Goal: Use online tool/utility: Use online tool/utility

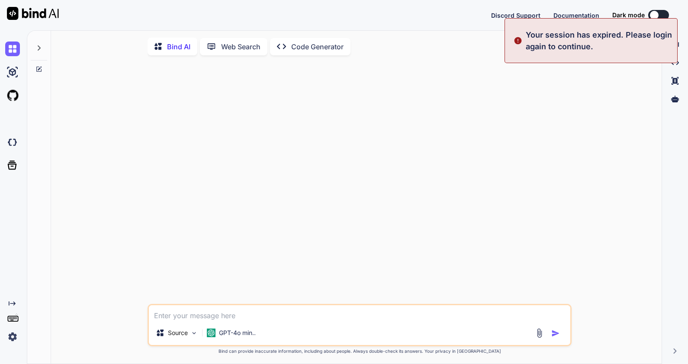
type textarea "x"
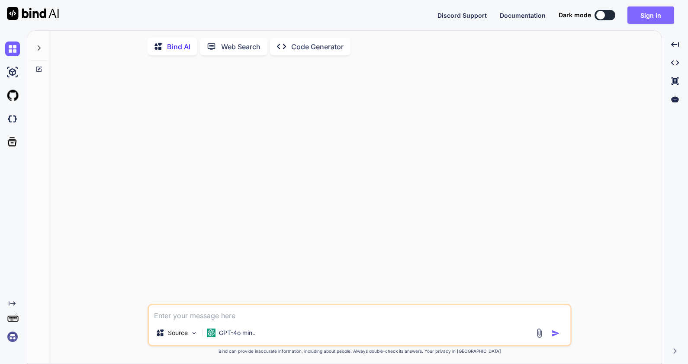
click at [637, 19] on button "Sign in" at bounding box center [650, 14] width 47 height 17
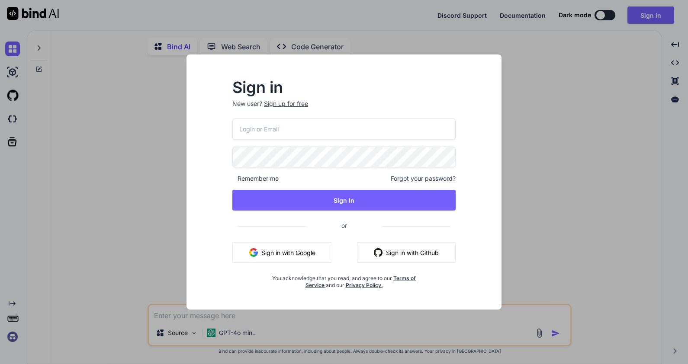
click at [281, 128] on input "email" at bounding box center [343, 129] width 223 height 21
type input "[EMAIL_ADDRESS][DOMAIN_NAME]"
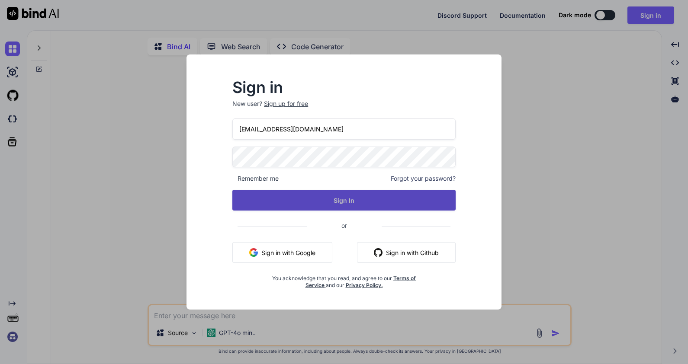
click at [318, 204] on button "Sign In" at bounding box center [343, 200] width 223 height 21
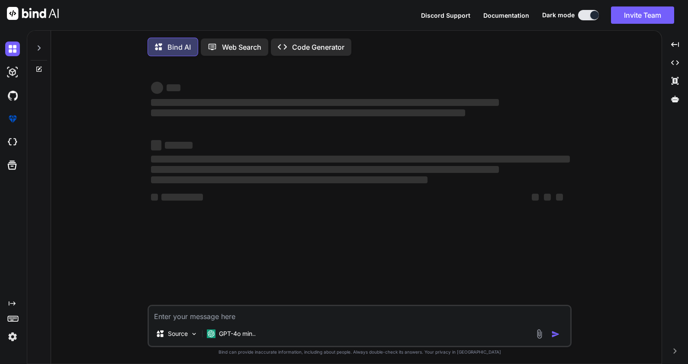
type textarea "x"
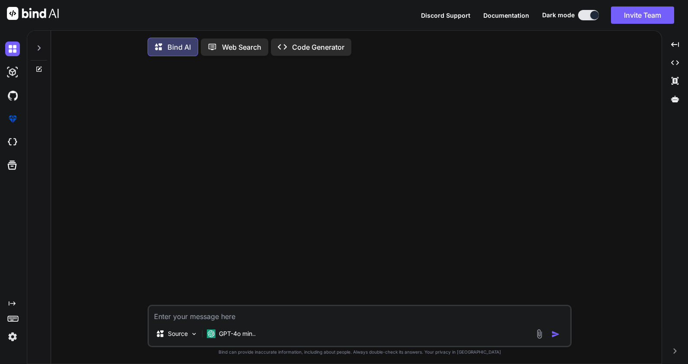
click at [194, 177] on div at bounding box center [360, 184] width 422 height 242
click at [178, 315] on textarea at bounding box center [360, 314] width 422 height 16
paste textarea "<table style="min-width: 900px; width: 100%; border-collapse: collapse; margin:…"
type textarea "<table style="min-width: 900px; width: 100%; border-collapse: collapse; margin:…"
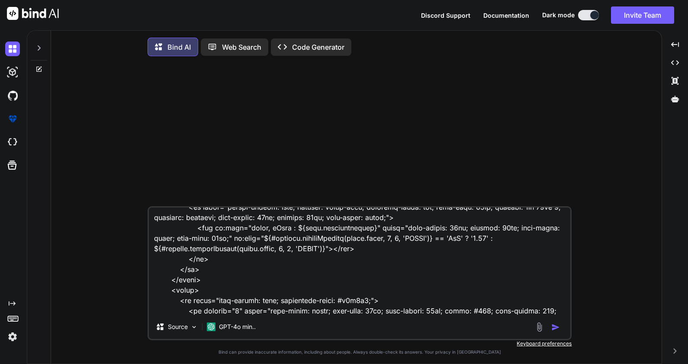
type textarea "x"
type textarea "<table style="min-width: 900px; width: 100%; border-collapse: collapse; margin:…"
type textarea "x"
type textarea "<table style="min-width: 900px; width: 100%; border-collapse: collapse; margin:…"
type textarea "x"
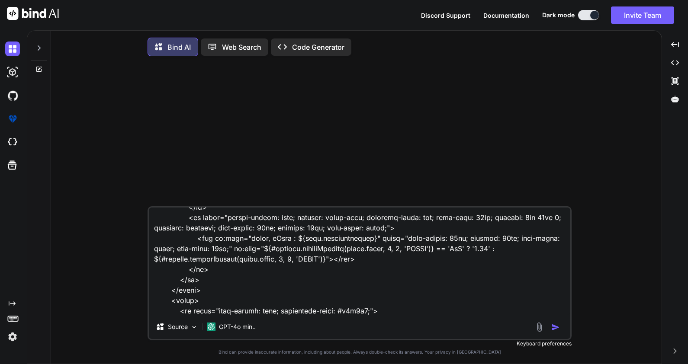
scroll to position [3334, 0]
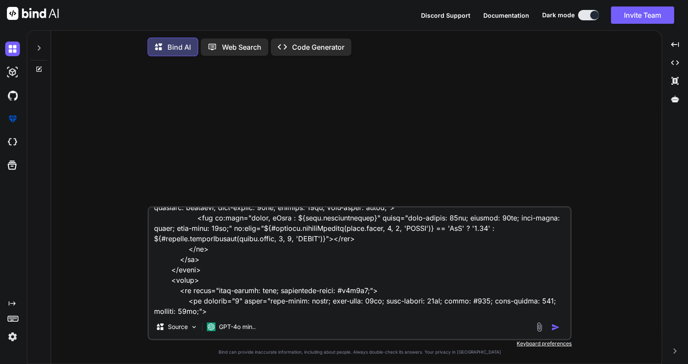
type textarea "<table style="min-width: 900px; width: 100%; border-collapse: collapse; margin:…"
type textarea "x"
type textarea "<table style="min-width: 900px; width: 100%; border-collapse: collapse; margin:…"
type textarea "x"
type textarea "<table style="min-width: 900px; width: 100%; border-collapse: collapse; margin:…"
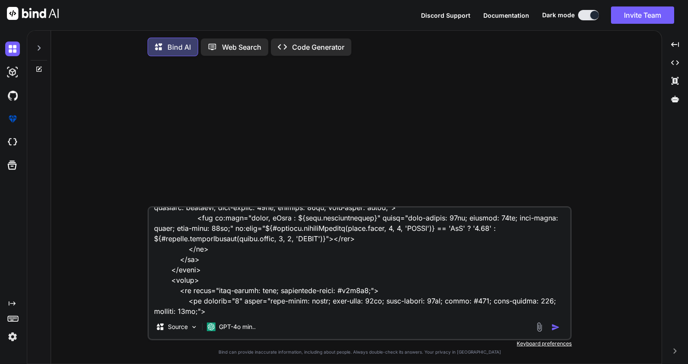
type textarea "x"
type textarea "<table style="min-width: 900px; width: 100%; border-collapse: collapse; margin:…"
type textarea "x"
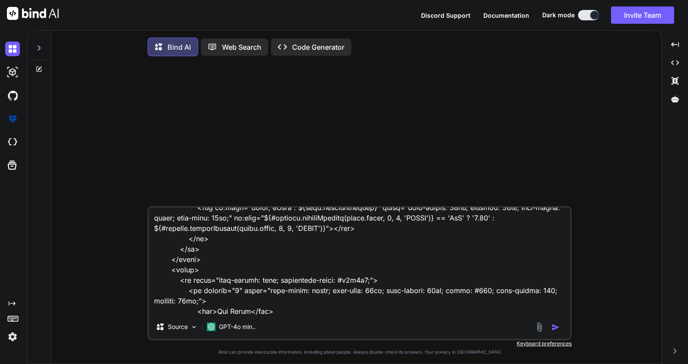
type textarea "<table style="min-width: 900px; width: 100%; border-collapse: collapse; margin:…"
type textarea "x"
type textarea "<table style="min-width: 900px; width: 100%; border-collapse: collapse; margin:…"
type textarea "x"
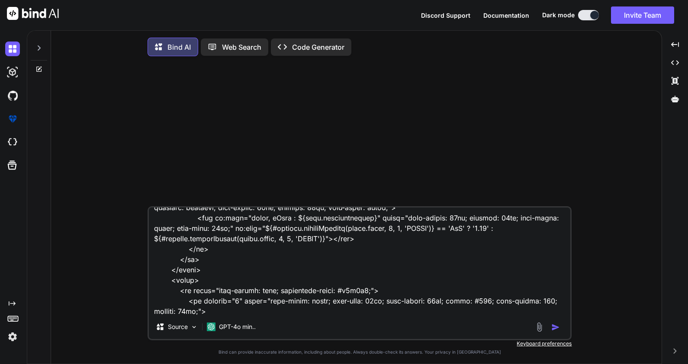
type textarea "<table style="min-width: 900px; width: 100%; border-collapse: collapse; margin:…"
type textarea "x"
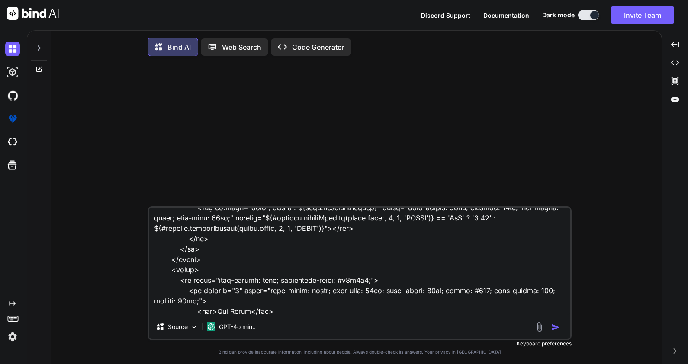
type textarea "<table style="min-width: 900px; width: 100%; border-collapse: collapse; margin:…"
type textarea "x"
type textarea "<table style="min-width: 900px; width: 100%; border-collapse: collapse; margin:…"
type textarea "x"
type textarea "<table style="min-width: 900px; width: 100%; border-collapse: collapse; margin:…"
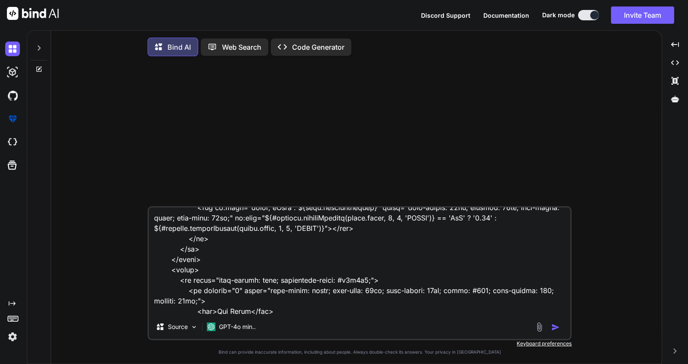
type textarea "x"
type textarea "<table style="min-width: 900px; width: 100%; border-collapse: collapse; margin:…"
type textarea "x"
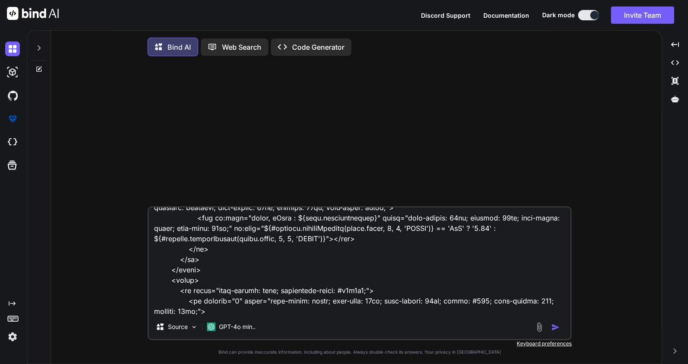
type textarea "<table style="min-width: 900px; width: 100%; border-collapse: collapse; margin:…"
type textarea "x"
type textarea "<table style="min-width: 900px; width: 100%; border-collapse: collapse; margin:…"
type textarea "x"
type textarea "<table style="min-width: 900px; width: 100%; border-collapse: collapse; margin:…"
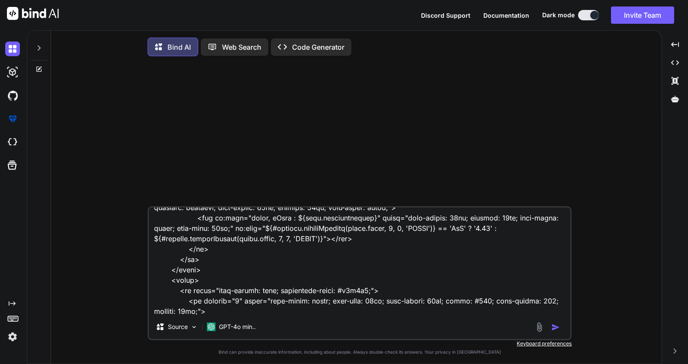
type textarea "x"
type textarea "<table style="min-width: 900px; width: 100%; border-collapse: collapse; margin:…"
type textarea "x"
type textarea "<table style="min-width: 900px; width: 100%; border-collapse: collapse; margin:…"
type textarea "x"
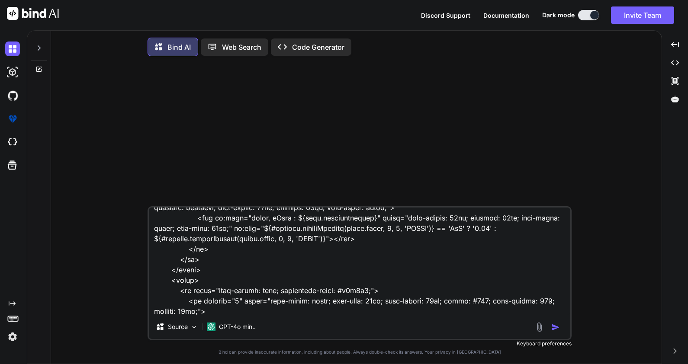
type textarea "<table style="min-width: 900px; width: 100%; border-collapse: collapse; margin:…"
type textarea "x"
type textarea "<table style="min-width: 900px; width: 100%; border-collapse: collapse; margin:…"
type textarea "x"
type textarea "<table style="min-width: 900px; width: 100%; border-collapse: collapse; margin:…"
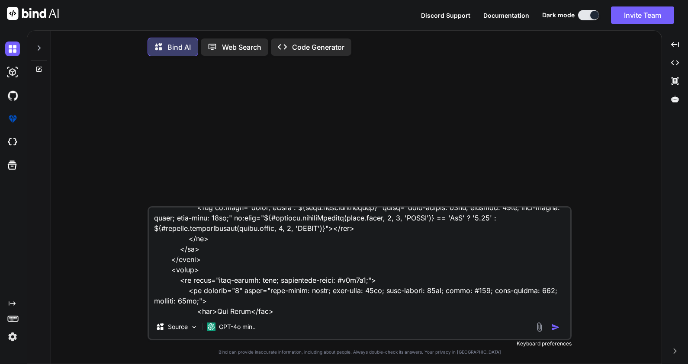
type textarea "x"
type textarea "<table style="min-width: 900px; width: 100%; border-collapse: collapse; margin:…"
type textarea "x"
type textarea "<table style="min-width: 900px; width: 100%; border-collapse: collapse; margin:…"
type textarea "x"
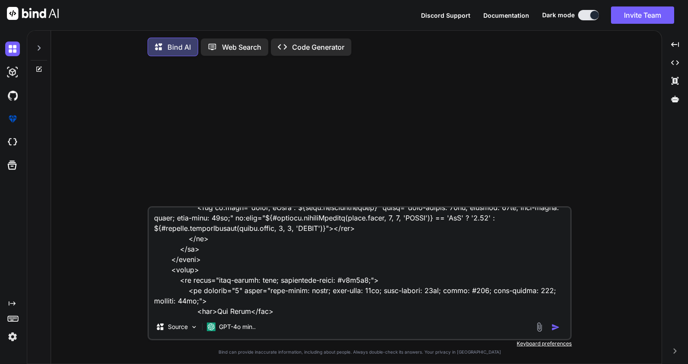
type textarea "<table style="min-width: 900px; width: 100%; border-collapse: collapse; margin:…"
type textarea "x"
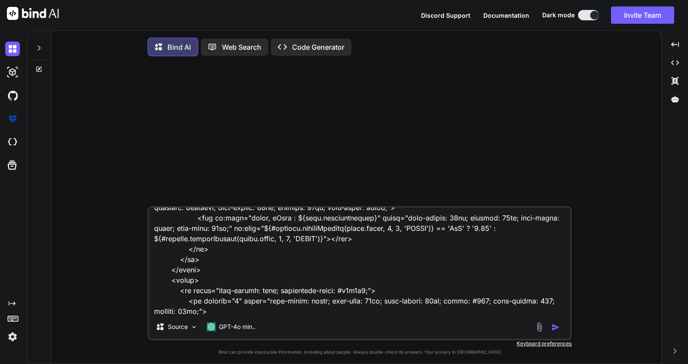
type textarea "<table style="min-width: 900px; width: 100%; border-collapse: collapse; margin:…"
type textarea "x"
type textarea "<table style="min-width: 900px; width: 100%; border-collapse: collapse; margin:…"
type textarea "x"
type textarea "<table style="min-width: 900px; width: 100%; border-collapse: collapse; margin:…"
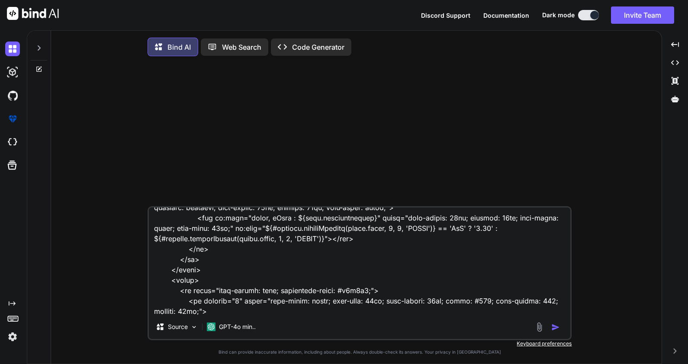
type textarea "x"
type textarea "<table style="min-width: 900px; width: 100%; border-collapse: collapse; margin:…"
type textarea "x"
type textarea "<table style="min-width: 900px; width: 100%; border-collapse: collapse; margin:…"
type textarea "x"
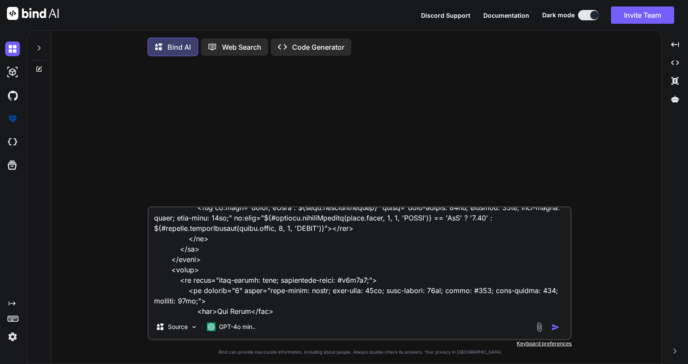
type textarea "<table style="min-width: 900px; width: 100%; border-collapse: collapse; margin:…"
type textarea "x"
type textarea "<table style="min-width: 900px; width: 100%; border-collapse: collapse; margin:…"
type textarea "x"
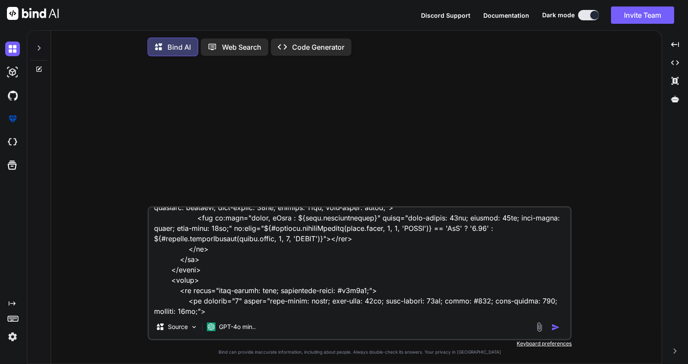
type textarea "<table style="min-width: 900px; width: 100%; border-collapse: collapse; margin:…"
type textarea "x"
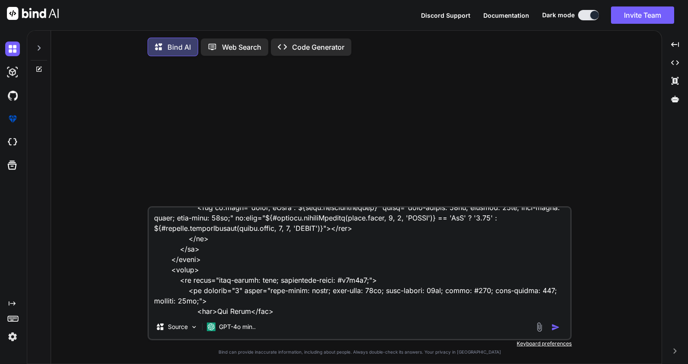
type textarea "<table style="min-width: 900px; width: 100%; border-collapse: collapse; margin:…"
type textarea "x"
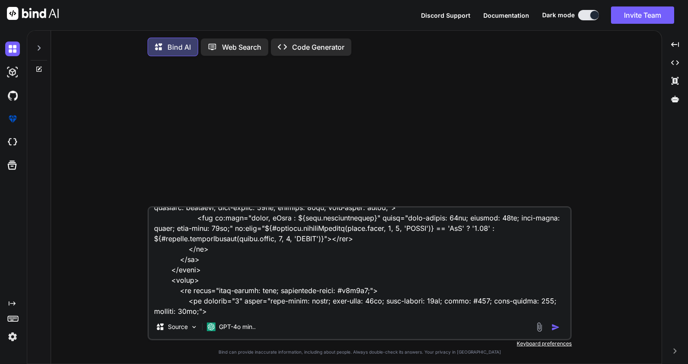
type textarea "<table style="min-width: 900px; width: 100%; border-collapse: collapse; margin:…"
type textarea "x"
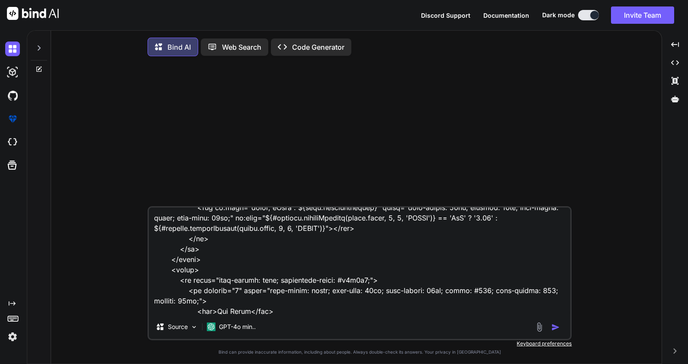
type textarea "<table style="min-width: 900px; width: 100%; border-collapse: collapse; margin:…"
type textarea "x"
type textarea "<table style="min-width: 900px; width: 100%; border-collapse: collapse; margin:…"
type textarea "x"
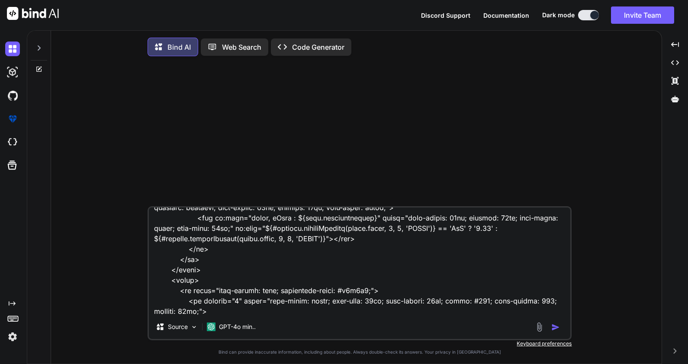
type textarea "<table style="min-width: 900px; width: 100%; border-collapse: collapse; margin:…"
type textarea "x"
type textarea "<table style="min-width: 900px; width: 100%; border-collapse: collapse; margin:…"
type textarea "x"
type textarea "<table style="min-width: 900px; width: 100%; border-collapse: collapse; margin:…"
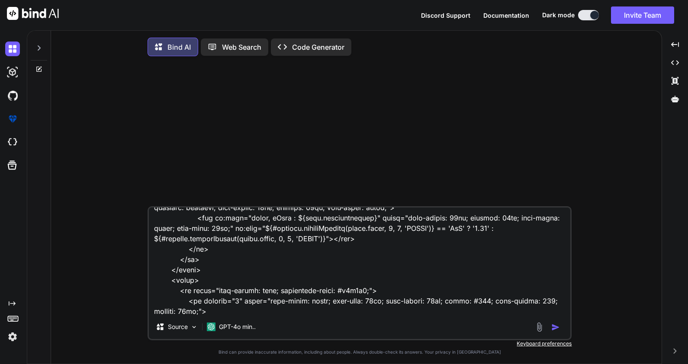
type textarea "x"
type textarea "<table style="min-width: 900px; width: 100%; border-collapse: collapse; margin:…"
type textarea "x"
type textarea "<table style="min-width: 900px; width: 100%; border-collapse: collapse; margin:…"
type textarea "x"
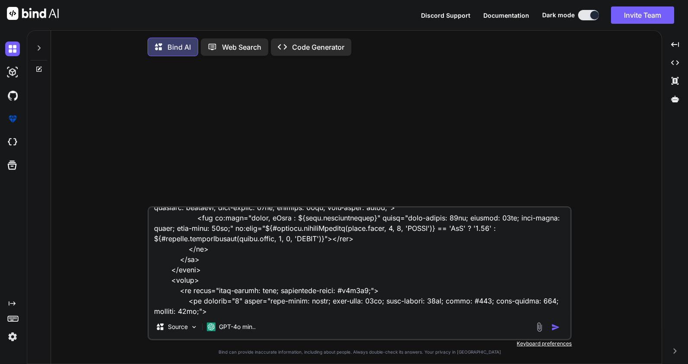
type textarea "<table style="min-width: 900px; width: 100%; border-collapse: collapse; margin:…"
type textarea "x"
type textarea "<table style="min-width: 900px; width: 100%; border-collapse: collapse; margin:…"
type textarea "x"
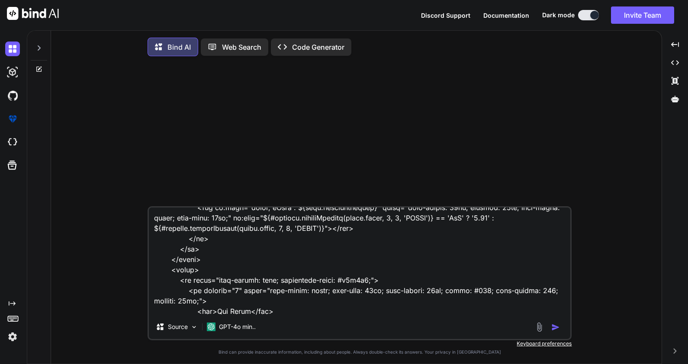
type textarea "<table style="min-width: 900px; width: 100%; border-collapse: collapse; margin:…"
type textarea "x"
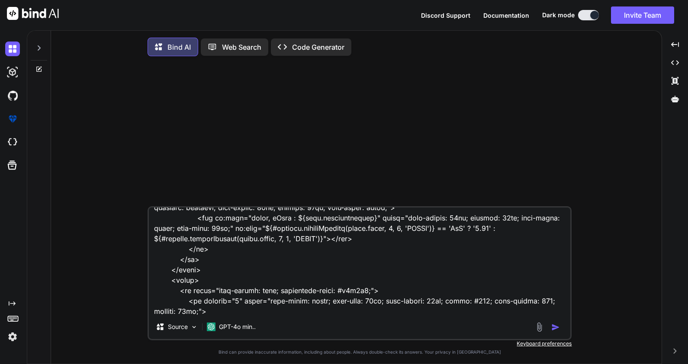
type textarea "<table style="min-width: 900px; width: 100%; border-collapse: collapse; margin:…"
type textarea "x"
type textarea "<table style="min-width: 900px; width: 100%; border-collapse: collapse; margin:…"
type textarea "x"
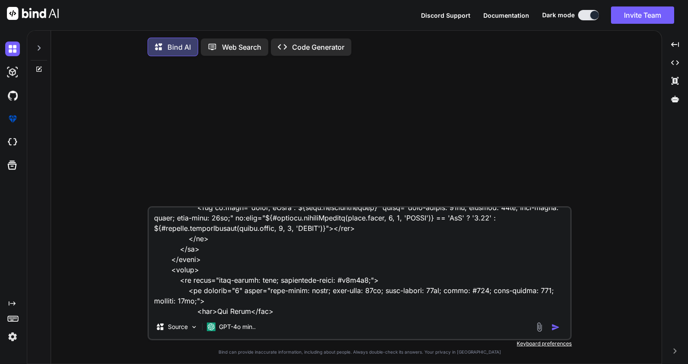
type textarea "<table style="min-width: 900px; width: 100%; border-collapse: collapse; margin:…"
type textarea "x"
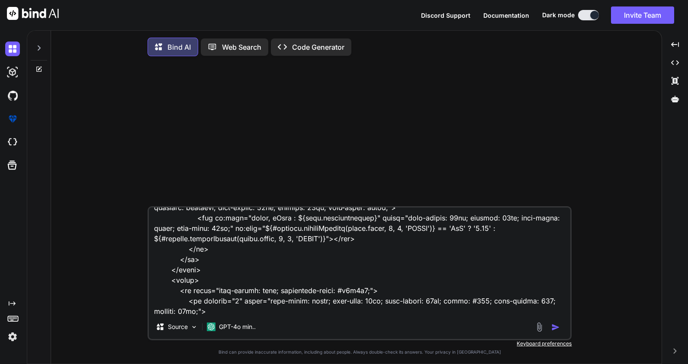
type textarea "<table style="min-width: 900px; width: 100%; border-collapse: collapse; margin:…"
type textarea "x"
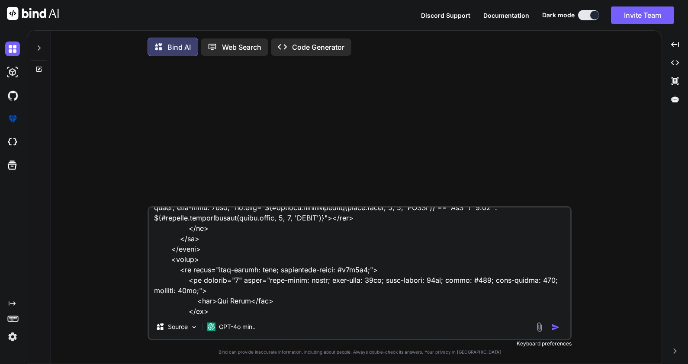
type textarea "<table style="min-width: 900px; width: 100%; border-collapse: collapse; margin:…"
type textarea "x"
type textarea "<table style="min-width: 900px; width: 100%; border-collapse: collapse; margin:…"
type textarea "x"
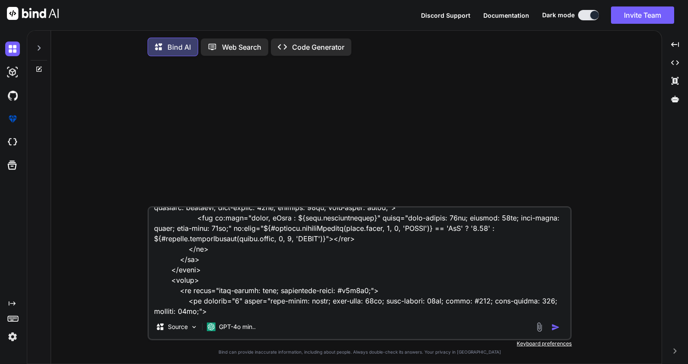
type textarea "<table style="min-width: 900px; width: 100%; border-collapse: collapse; margin:…"
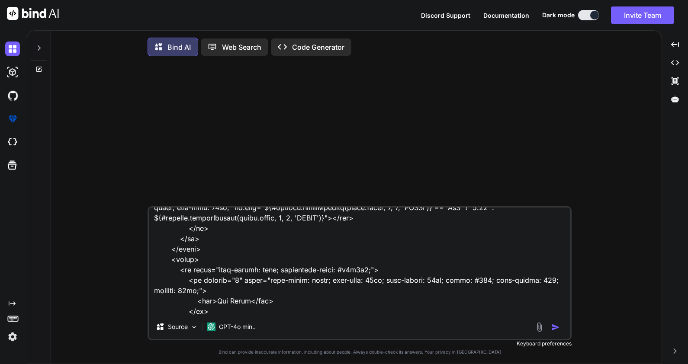
type textarea "x"
type textarea "<table style="min-width: 900px; width: 100%; border-collapse: collapse; margin:…"
type textarea "x"
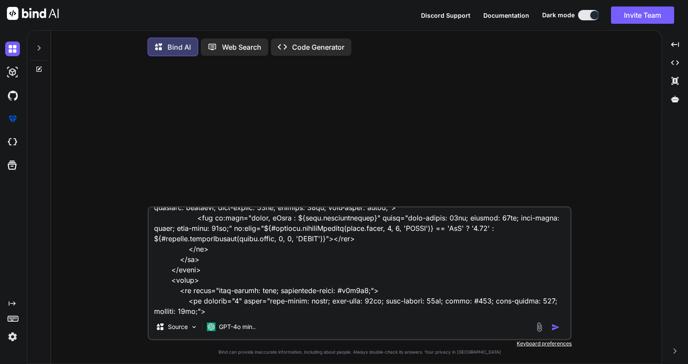
type textarea "<table style="min-width: 900px; width: 100%; border-collapse: collapse; margin:…"
type textarea "x"
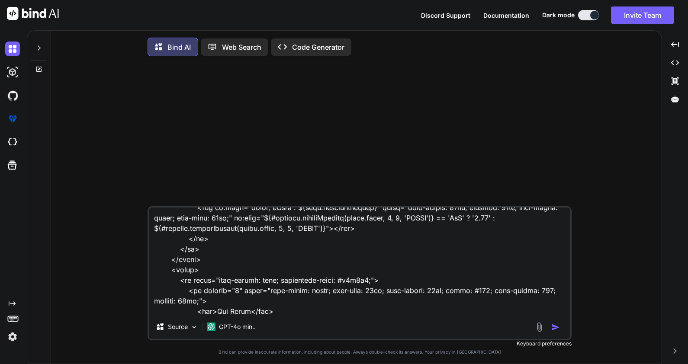
type textarea "<table style="min-width: 900px; width: 100%; border-collapse: collapse; margin:…"
type textarea "x"
type textarea "<table style="min-width: 900px; width: 100%; border-collapse: collapse; margin:…"
type textarea "x"
type textarea "<table style="min-width: 900px; width: 100%; border-collapse: collapse; margin:…"
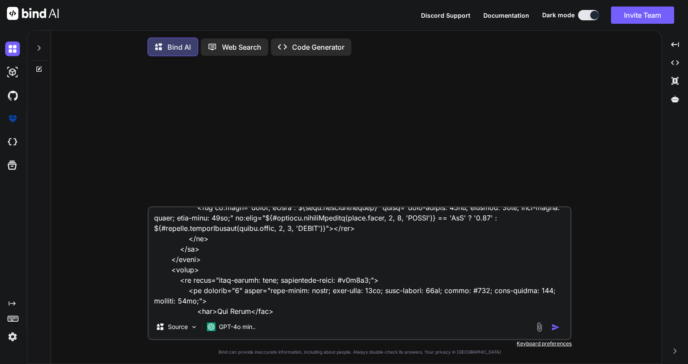
type textarea "x"
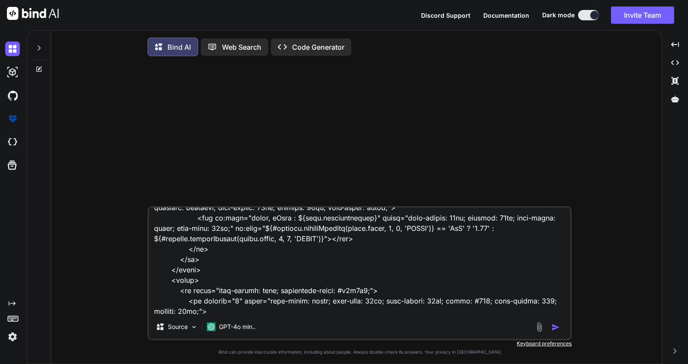
type textarea "<table style="min-width: 900px; width: 100%; border-collapse: collapse; margin:…"
type textarea "x"
type textarea "<table style="min-width: 900px; width: 100%; border-collapse: collapse; margin:…"
type textarea "x"
type textarea "<table style="min-width: 900px; width: 100%; border-collapse: collapse; margin:…"
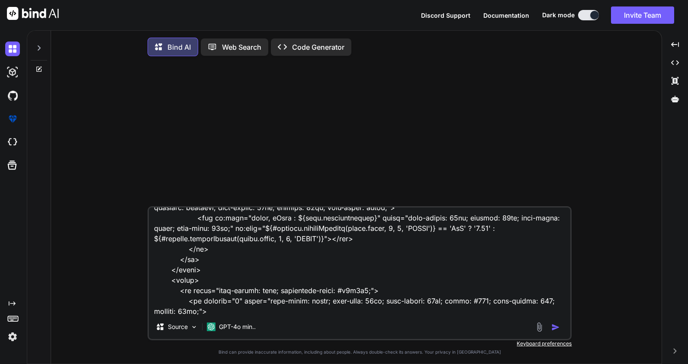
type textarea "x"
type textarea "<table style="min-width: 900px; width: 100%; border-collapse: collapse; margin:…"
type textarea "x"
type textarea "<table style="min-width: 900px; width: 100%; border-collapse: collapse; margin:…"
type textarea "x"
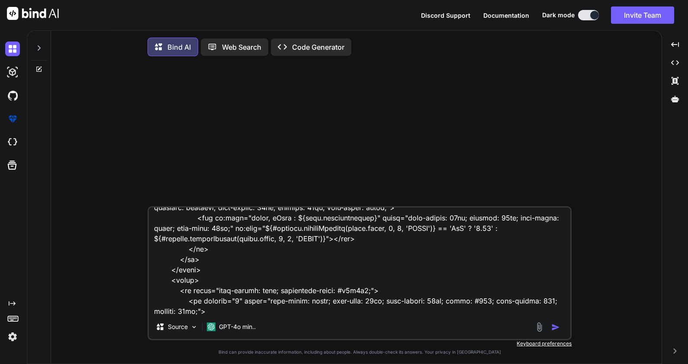
type textarea "<table style="min-width: 900px; width: 100%; border-collapse: collapse; margin:…"
type textarea "x"
type textarea "<table style="min-width: 900px; width: 100%; border-collapse: collapse; margin:…"
type textarea "x"
type textarea "<table style="min-width: 900px; width: 100%; border-collapse: collapse; margin:…"
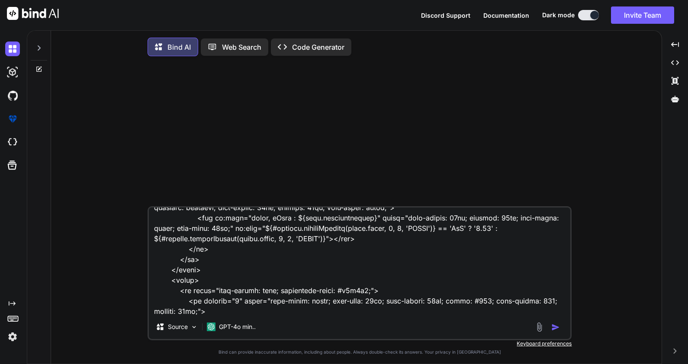
type textarea "x"
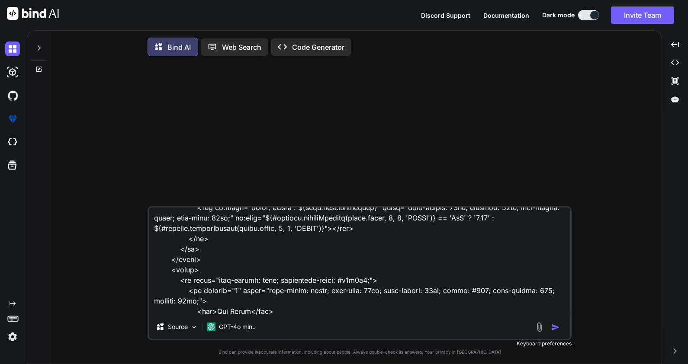
type textarea "<table style="min-width: 900px; width: 100%; border-collapse: collapse; margin:…"
type textarea "x"
type textarea "<table style="min-width: 900px; width: 100%; border-collapse: collapse; margin:…"
type textarea "x"
type textarea "<table style="min-width: 900px; width: 100%; border-collapse: collapse; margin:…"
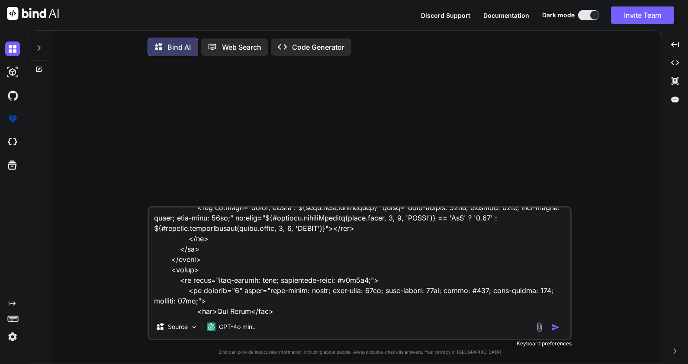
type textarea "x"
type textarea "<table style="min-width: 900px; width: 100%; border-collapse: collapse; margin:…"
type textarea "x"
type textarea "<table style="min-width: 900px; width: 100%; border-collapse: collapse; margin:…"
type textarea "x"
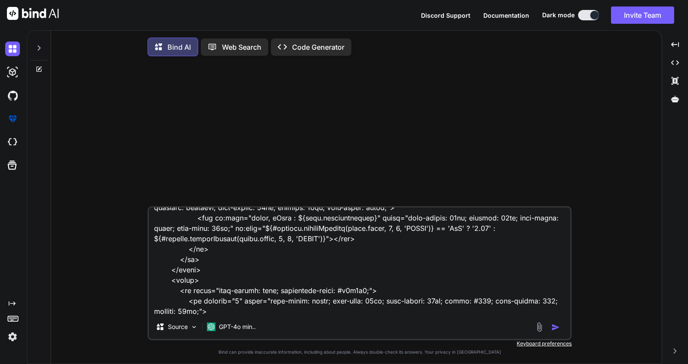
type textarea "<table style="min-width: 900px; width: 100%; border-collapse: collapse; margin:…"
type textarea "x"
type textarea "<table style="min-width: 900px; width: 100%; border-collapse: collapse; margin:…"
type textarea "x"
type textarea "<table style="min-width: 900px; width: 100%; border-collapse: collapse; margin:…"
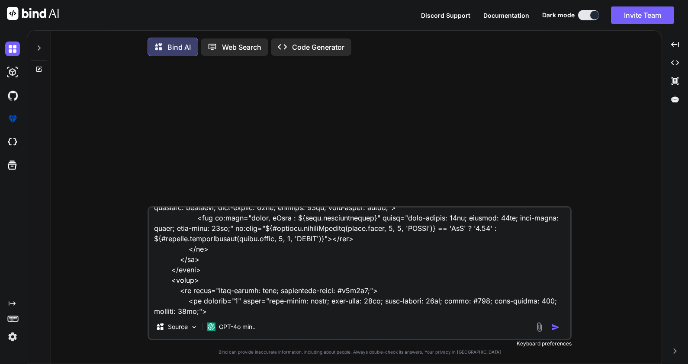
type textarea "x"
type textarea "<table style="min-width: 900px; width: 100%; border-collapse: collapse; margin:…"
type textarea "x"
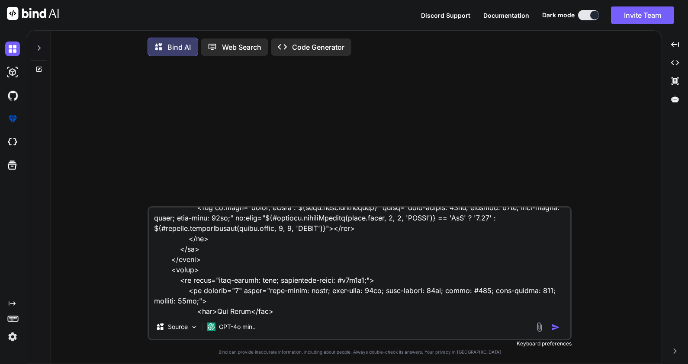
type textarea "<table style="min-width: 900px; width: 100%; border-collapse: collapse; margin:…"
type textarea "x"
type textarea "<table style="min-width: 900px; width: 100%; border-collapse: collapse; margin:…"
type textarea "x"
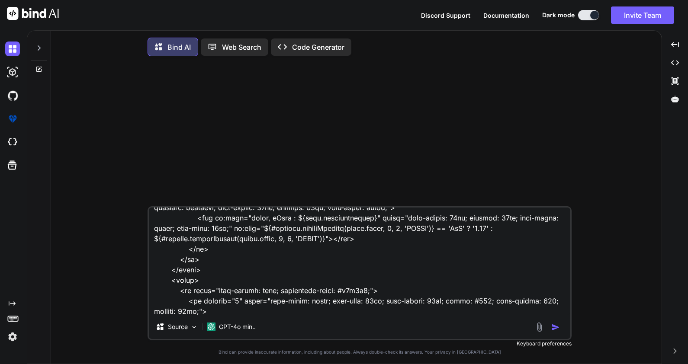
type textarea "<table style="min-width: 900px; width: 100%; border-collapse: collapse; margin:…"
type textarea "x"
type textarea "<table style="min-width: 900px; width: 100%; border-collapse: collapse; margin:…"
type textarea "x"
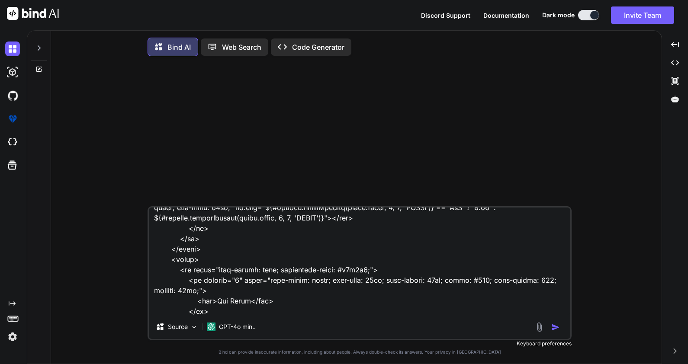
type textarea "<table style="min-width: 900px; width: 100%; border-collapse: collapse; margin:…"
type textarea "x"
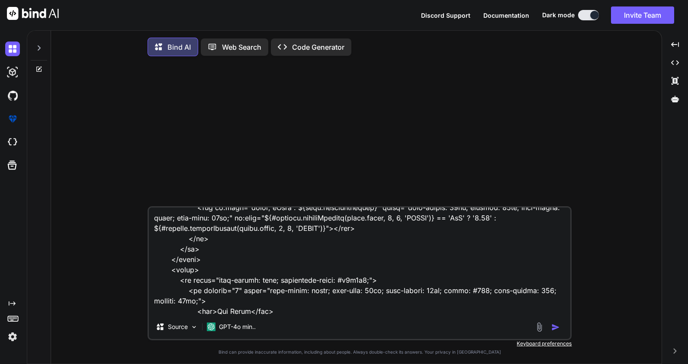
type textarea "<table style="min-width: 900px; width: 100%; border-collapse: collapse; margin:…"
type textarea "x"
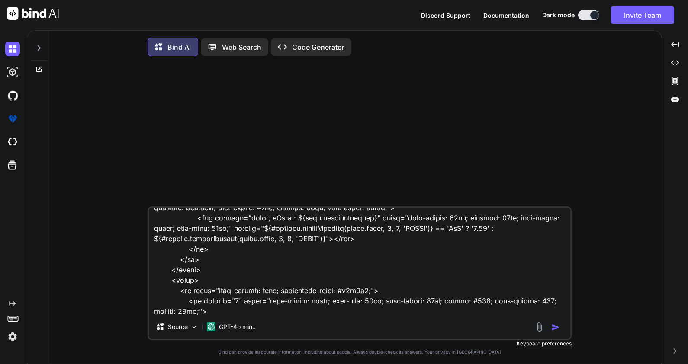
type textarea "<table style="min-width: 900px; width: 100%; border-collapse: collapse; margin:…"
type textarea "x"
type textarea "<table style="min-width: 900px; width: 100%; border-collapse: collapse; margin:…"
type textarea "x"
type textarea "<table style="min-width: 900px; width: 100%; border-collapse: collapse; margin:…"
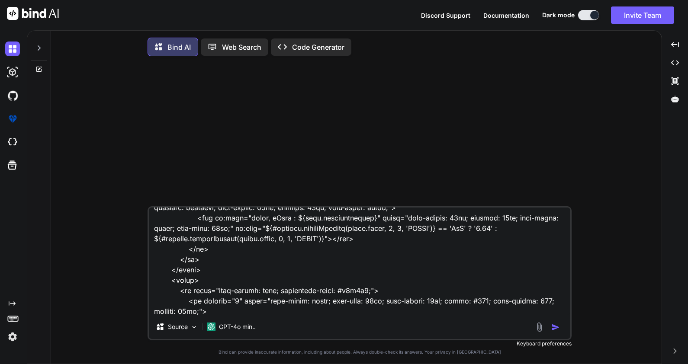
type textarea "x"
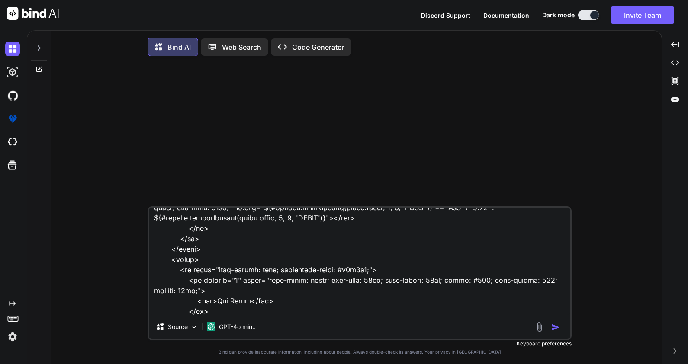
type textarea "<table style="min-width: 900px; width: 100%; border-collapse: collapse; margin:…"
type textarea "x"
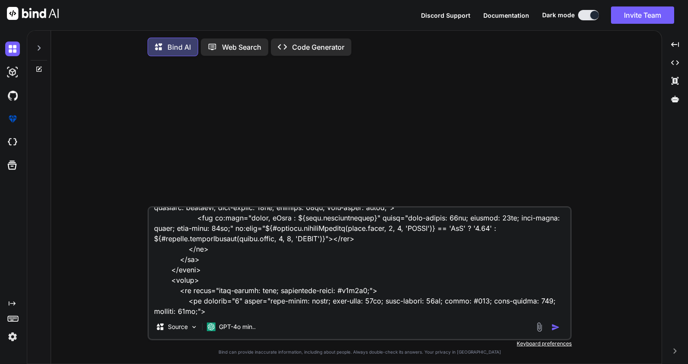
type textarea "<table style="min-width: 900px; width: 100%; border-collapse: collapse; margin:…"
type textarea "x"
type textarea "<table style="min-width: 900px; width: 100%; border-collapse: collapse; margin:…"
type textarea "x"
type textarea "<table style="min-width: 900px; width: 100%; border-collapse: collapse; margin:…"
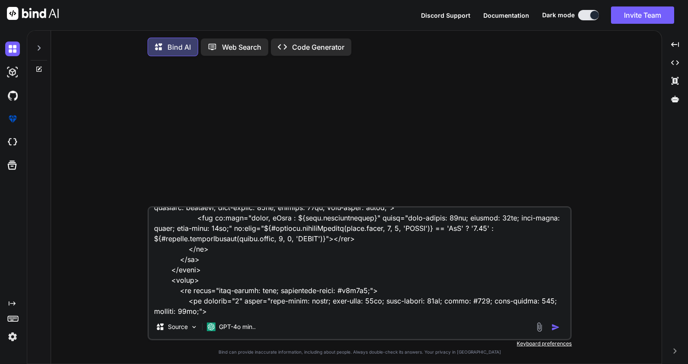
type textarea "x"
type textarea "<table style="min-width: 900px; width: 100%; border-collapse: collapse; margin:…"
type textarea "x"
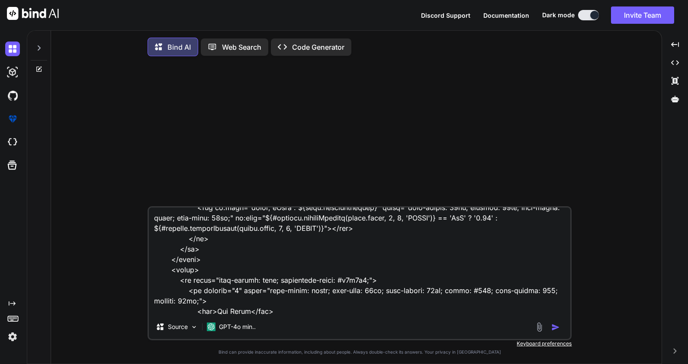
type textarea "<table style="min-width: 900px; width: 100%; border-collapse: collapse; margin:…"
type textarea "x"
type textarea "<table style="min-width: 900px; width: 100%; border-collapse: collapse; margin:…"
type textarea "x"
type textarea "<table style="min-width: 900px; width: 100%; border-collapse: collapse; margin:…"
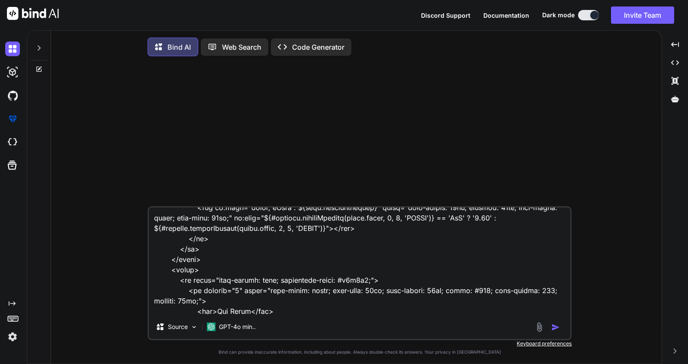
type textarea "x"
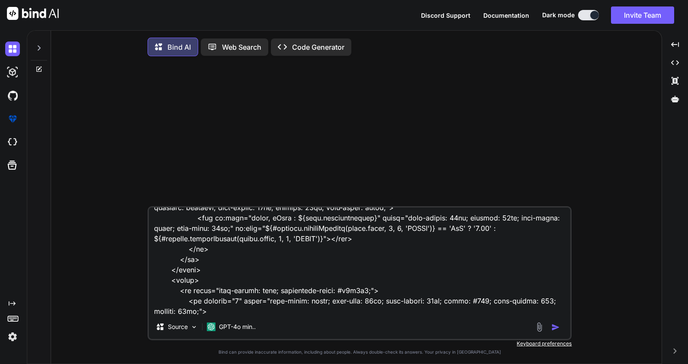
type textarea "<table style="min-width: 900px; width: 100%; border-collapse: collapse; margin:…"
type textarea "x"
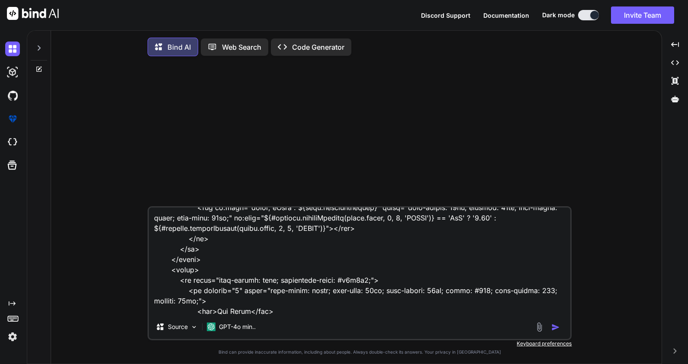
type textarea "<table style="min-width: 900px; width: 100%; border-collapse: collapse; margin:…"
type textarea "x"
type textarea "<table style="min-width: 900px; width: 100%; border-collapse: collapse; margin:…"
type textarea "x"
type textarea "<table style="min-width: 900px; width: 100%; border-collapse: collapse; margin:…"
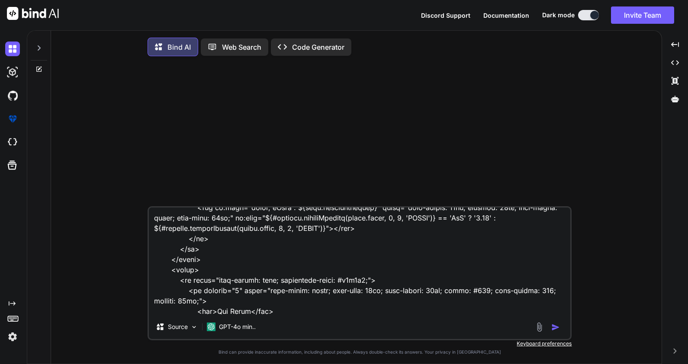
type textarea "x"
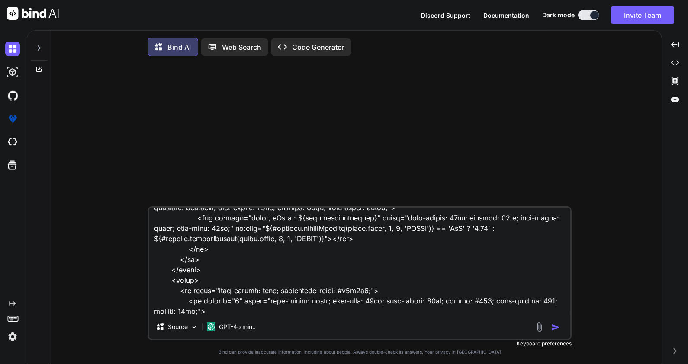
type textarea "<table style="min-width: 900px; width: 100%; border-collapse: collapse; margin:…"
type textarea "x"
type textarea "<table style="min-width: 900px; width: 100%; border-collapse: collapse; margin:…"
type textarea "x"
type textarea "<table style="min-width: 900px; width: 100%; border-collapse: collapse; margin:…"
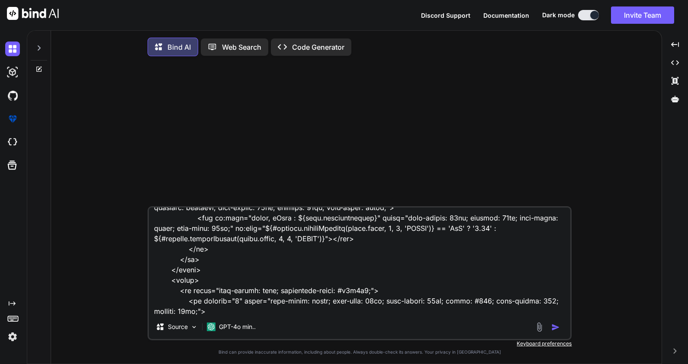
type textarea "x"
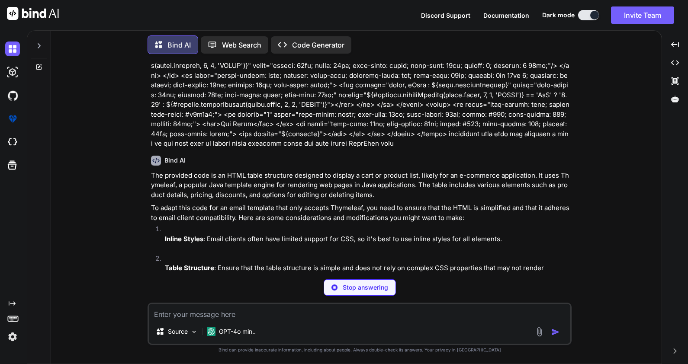
scroll to position [1387, 0]
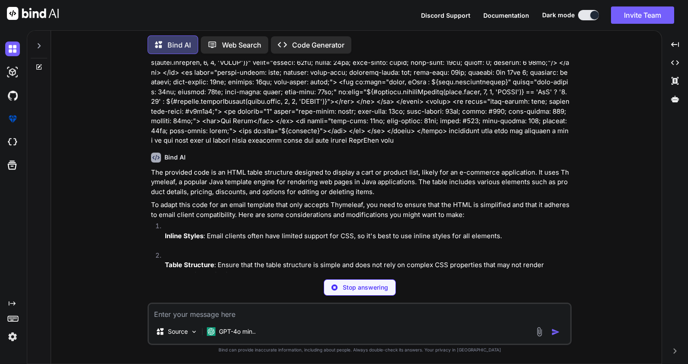
click at [377, 251] on li "Table Structure : Ensure that the table structure is simple and does not rely o…" at bounding box center [364, 270] width 412 height 39
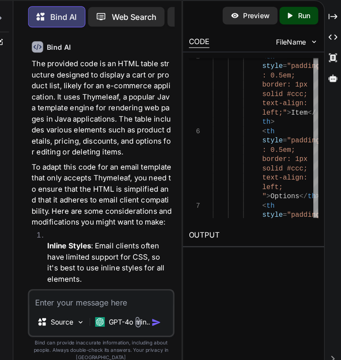
scroll to position [0, 0]
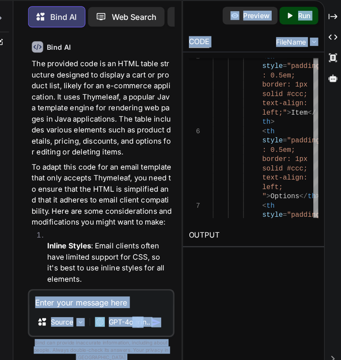
drag, startPoint x: 199, startPoint y: 184, endPoint x: 71, endPoint y: 179, distance: 128.2
click at [71, 179] on div "Bind AI Web Search Created with Pixso. Code Generator You Bind AI The provided …" at bounding box center [184, 195] width 314 height 330
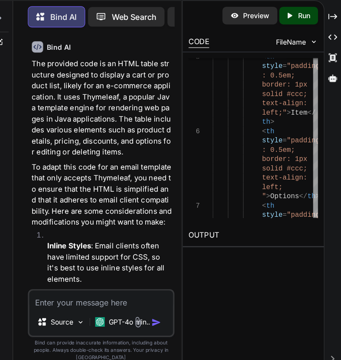
drag, startPoint x: 71, startPoint y: 179, endPoint x: 174, endPoint y: 83, distance: 140.2
click at [174, 233] on li "Inline Styles : Email clients often have limited support for CSS, so it's best …" at bounding box center [132, 262] width 117 height 58
click at [328, 44] on div "Bind AI Web Search Created with Pixso. Code Generator You Bind AI The provided …" at bounding box center [184, 195] width 314 height 330
click at [334, 45] on icon "Created with Pixso." at bounding box center [333, 45] width 8 height 8
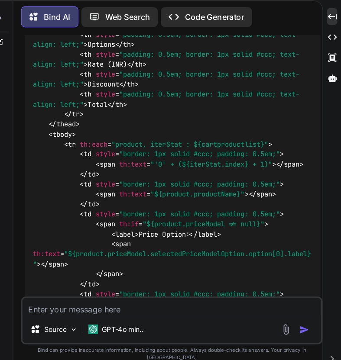
scroll to position [2740, 0]
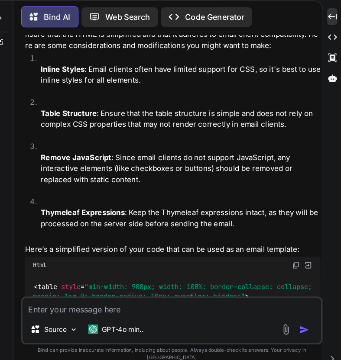
click at [302, 261] on img at bounding box center [300, 264] width 7 height 7
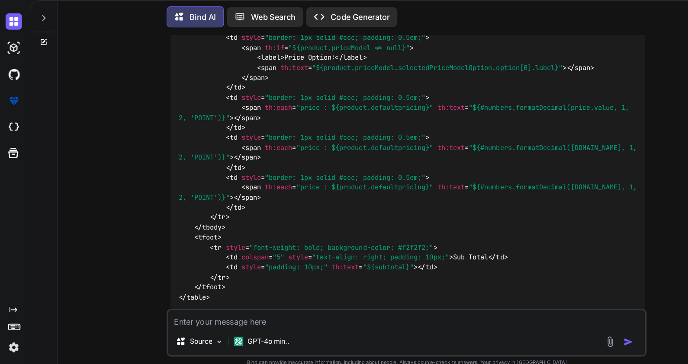
scroll to position [1973, 0]
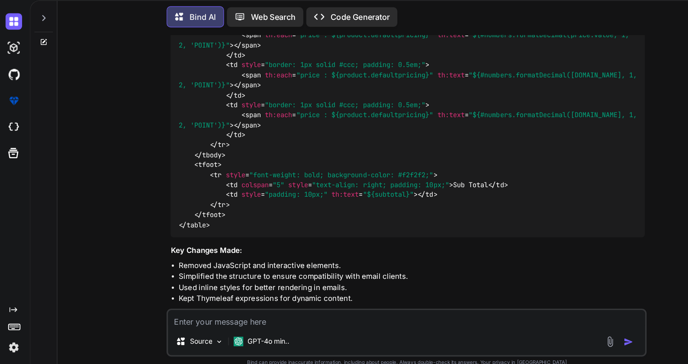
click at [261, 315] on textarea at bounding box center [360, 312] width 422 height 16
paste textarea "<table className="table product-cart-table"> <thead className="head-title"> <tr…"
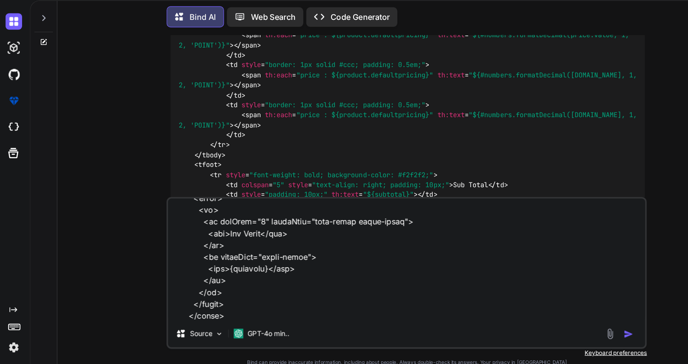
scroll to position [8112, 0]
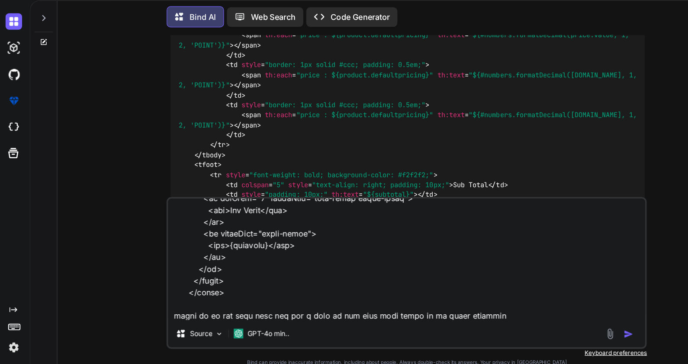
click at [410, 311] on textarea at bounding box center [360, 259] width 422 height 107
click at [438, 302] on textarea at bounding box center [360, 259] width 422 height 107
click at [437, 309] on textarea at bounding box center [360, 259] width 422 height 107
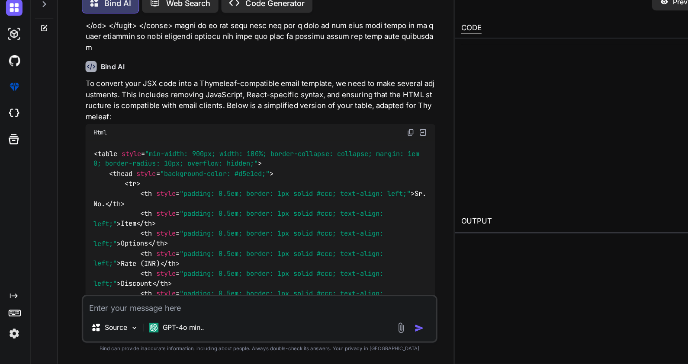
scroll to position [5483, 0]
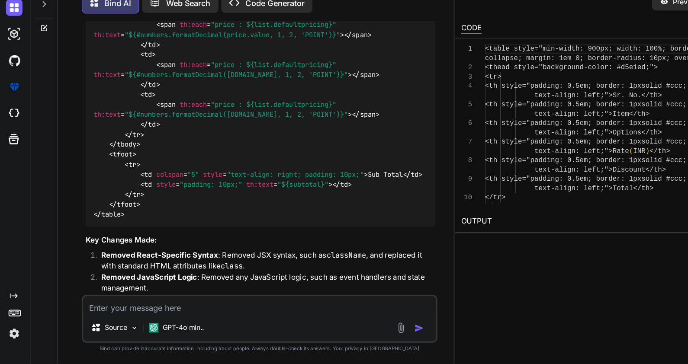
type textarea "x"
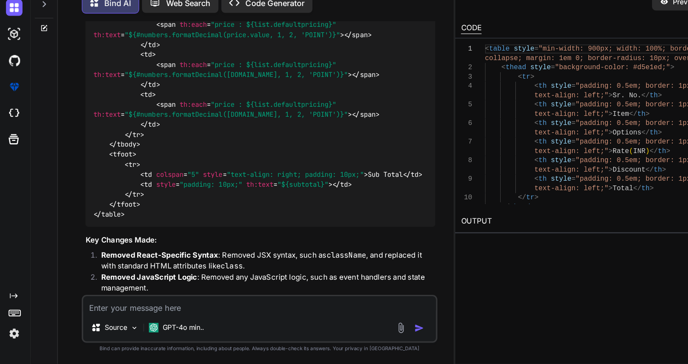
drag, startPoint x: 428, startPoint y: 87, endPoint x: 435, endPoint y: 90, distance: 7.7
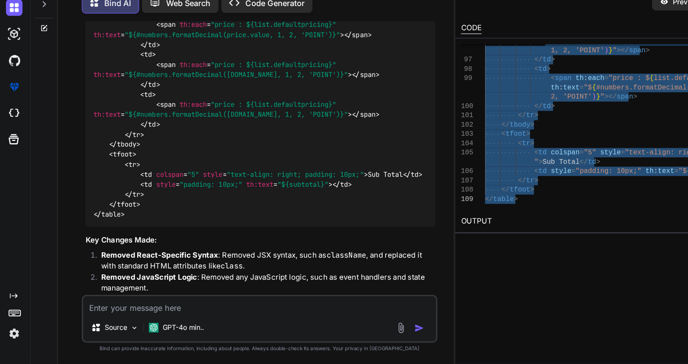
drag, startPoint x: 429, startPoint y: 85, endPoint x: 495, endPoint y: 282, distance: 207.9
type textarea "2, 'POINT')}"></span> </td> </tr> </tbody> <tfoot> <tr> <td colspan="5" style="…"
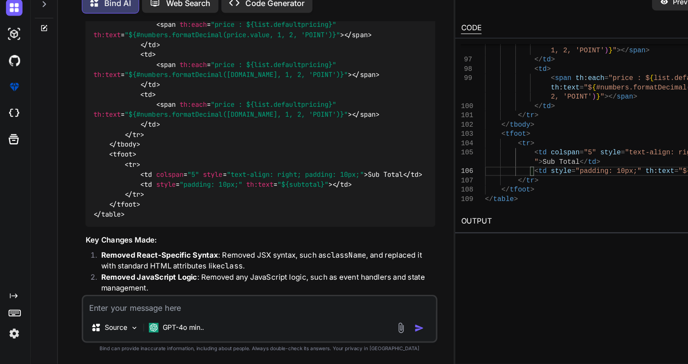
scroll to position [5496, 0]
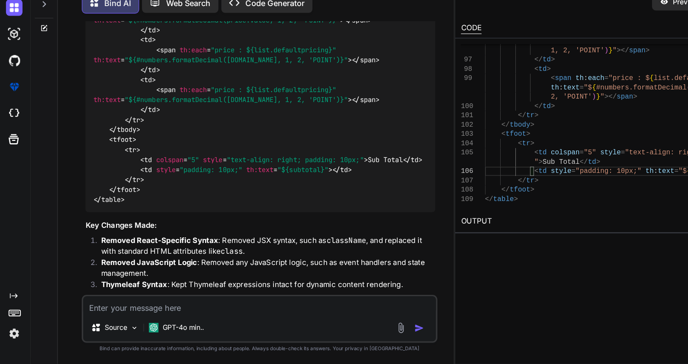
click at [177, 314] on textarea at bounding box center [230, 312] width 312 height 16
paste textarea ".top-header { display: flex; .back-to-link { font-size: 14px; color: #2469bc; t…"
type textarea ".top-header { display: flex; .back-to-link { font-size: 14px; color: #2469bc; t…"
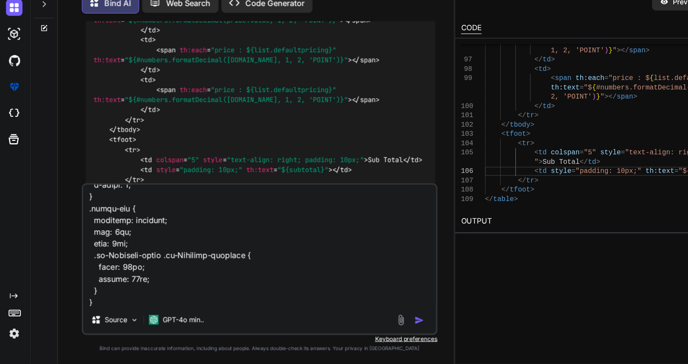
type textarea "x"
type textarea ".top-header { display: flex; .back-to-link { font-size: 14px; color: #2469bc; t…"
type textarea "x"
type textarea ".top-header { display: flex; .back-to-link { font-size: 14px; color: #2469bc; t…"
type textarea "x"
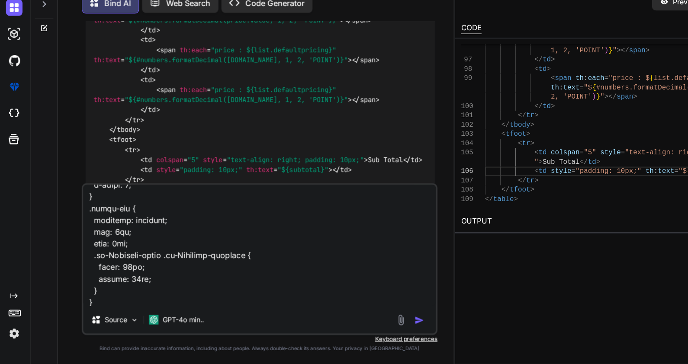
scroll to position [4903, 0]
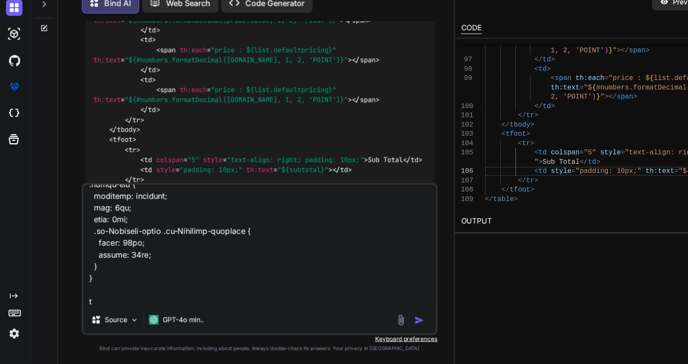
type textarea ".top-header { display: flex; .back-to-link { font-size: 14px; color: #2469bc; t…"
type textarea "x"
type textarea ".top-header { display: flex; .back-to-link { font-size: 14px; color: #2469bc; t…"
type textarea "x"
type textarea ".top-header { display: flex; .back-to-link { font-size: 14px; color: #2469bc; t…"
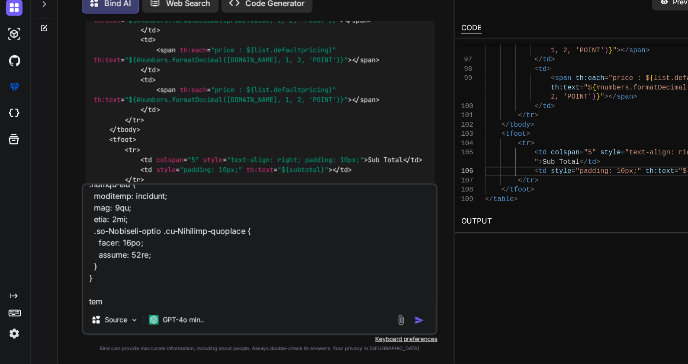
type textarea "x"
type textarea ".top-header { display: flex; .back-to-link { font-size: 14px; color: #2469bc; t…"
type textarea "x"
type textarea ".top-header { display: flex; .back-to-link { font-size: 14px; color: #2469bc; t…"
type textarea "x"
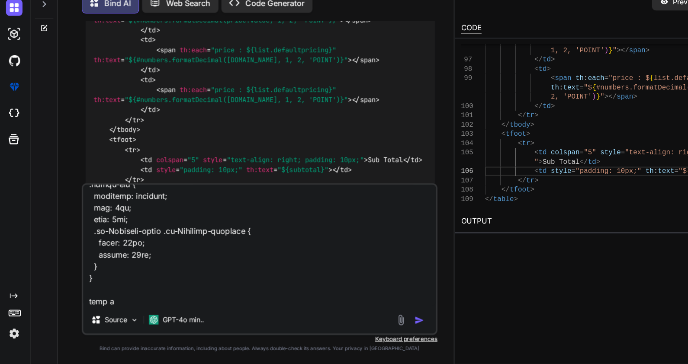
type textarea ".top-header { display: flex; .back-to-link { font-size: 14px; color: #2469bc; t…"
type textarea "x"
type textarea ".top-header { display: flex; .back-to-link { font-size: 14px; color: #2469bc; t…"
type textarea "x"
type textarea ".top-header { display: flex; .back-to-link { font-size: 14px; color: #2469bc; t…"
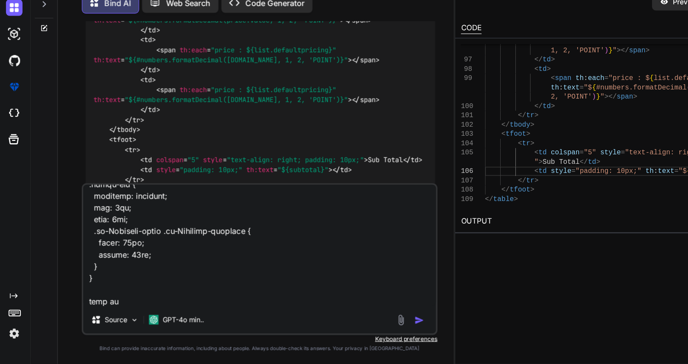
type textarea "x"
type textarea ".top-header { display: flex; .back-to-link { font-size: 14px; color: #2469bc; t…"
type textarea "x"
type textarea ".top-header { display: flex; .back-to-link { font-size: 14px; color: #2469bc; t…"
type textarea "x"
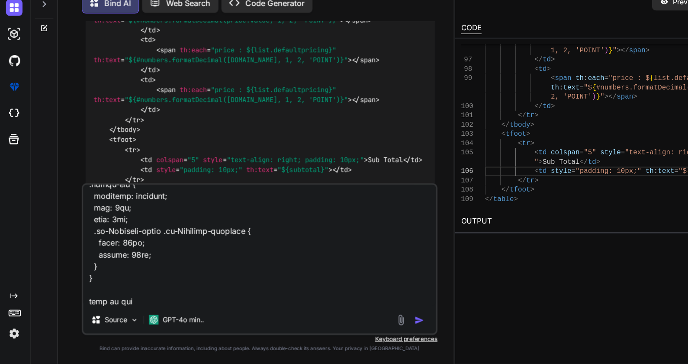
type textarea ".top-header { display: flex; .back-to-link { font-size: 14px; color: #2469bc; t…"
type textarea "x"
type textarea ".top-header { display: flex; .back-to-link { font-size: 14px; color: #2469bc; t…"
type textarea "x"
type textarea ".top-header { display: flex; .back-to-link { font-size: 14px; color: #2469bc; t…"
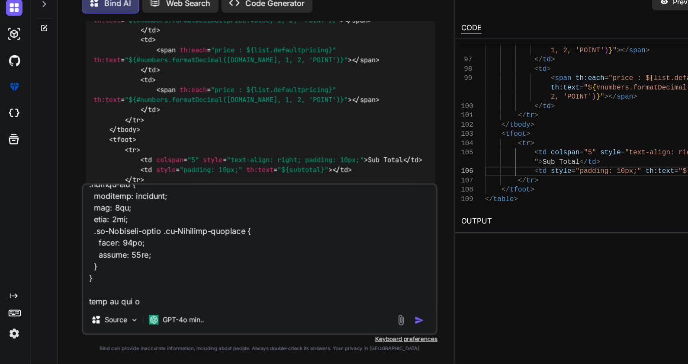
type textarea "x"
type textarea ".top-header { display: flex; .back-to-link { font-size: 14px; color: #2469bc; t…"
type textarea "x"
type textarea ".top-header { display: flex; .back-to-link { font-size: 14px; color: #2469bc; t…"
type textarea "x"
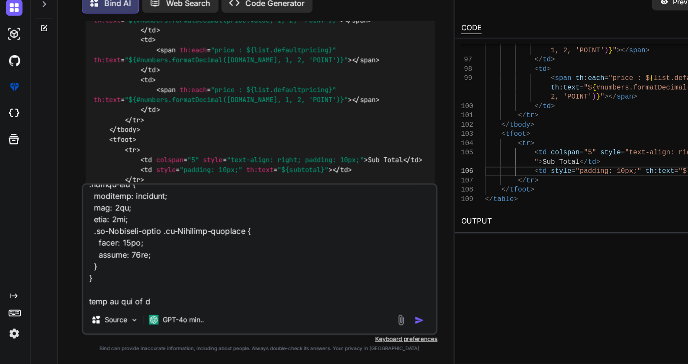
type textarea ".top-header { display: flex; .back-to-link { font-size: 14px; color: #2469bc; t…"
type textarea "x"
type textarea ".top-header { display: flex; .back-to-link { font-size: 14px; color: #2469bc; t…"
type textarea "x"
type textarea ".top-header { display: flex; .back-to-link { font-size: 14px; color: #2469bc; t…"
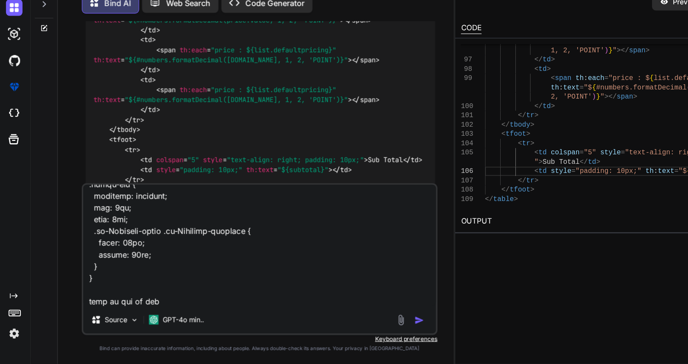
type textarea "x"
type textarea ".top-header { display: flex; .back-to-link { font-size: 14px; color: #2469bc; t…"
type textarea "x"
type textarea ".top-header { display: flex; .back-to-link { font-size: 14px; color: #2469bc; t…"
type textarea "x"
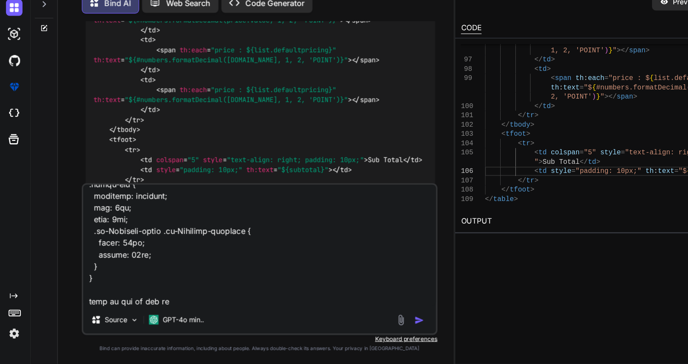
type textarea ".top-header { display: flex; .back-to-link { font-size: 14px; color: #2469bc; t…"
type textarea "x"
type textarea ".top-header { display: flex; .back-to-link { font-size: 14px; color: #2469bc; t…"
type textarea "x"
type textarea ".top-header { display: flex; .back-to-link { font-size: 14px; color: #2469bc; t…"
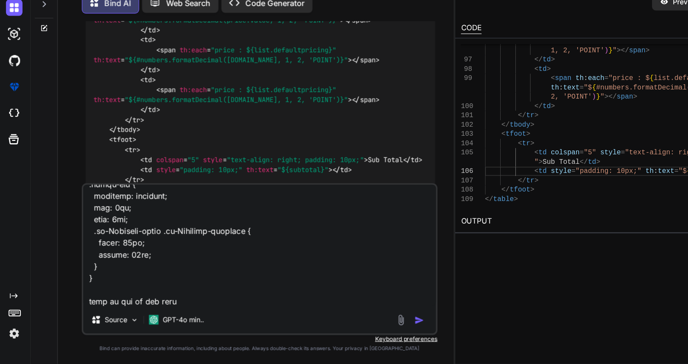
type textarea "x"
type textarea ".top-header { display: flex; .back-to-link { font-size: 14px; color: #2469bc; t…"
type textarea "x"
type textarea ".top-header { display: flex; .back-to-link { font-size: 14px; color: #2469bc; t…"
type textarea "x"
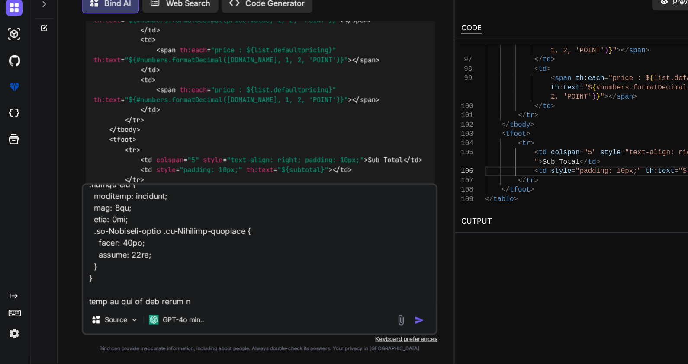
type textarea ".top-header { display: flex; .back-to-link { font-size: 14px; color: #2469bc; t…"
type textarea "x"
type textarea ".top-header { display: flex; .back-to-link { font-size: 14px; color: #2469bc; t…"
type textarea "x"
type textarea ".top-header { display: flex; .back-to-link { font-size: 14px; color: #2469bc; t…"
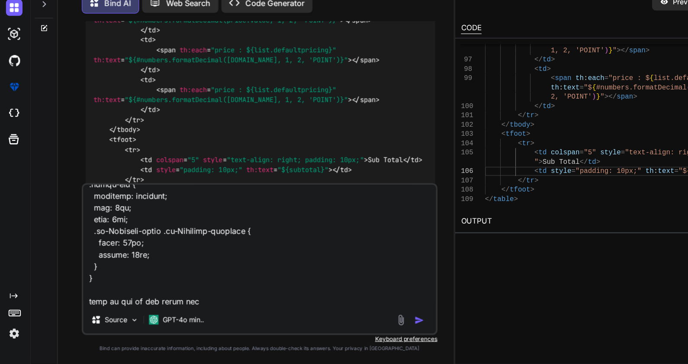
type textarea "x"
type textarea ".top-header { display: flex; .back-to-link { font-size: 14px; color: #2469bc; t…"
type textarea "x"
type textarea ".top-header { display: flex; .back-to-link { font-size: 14px; color: #2469bc; t…"
type textarea "x"
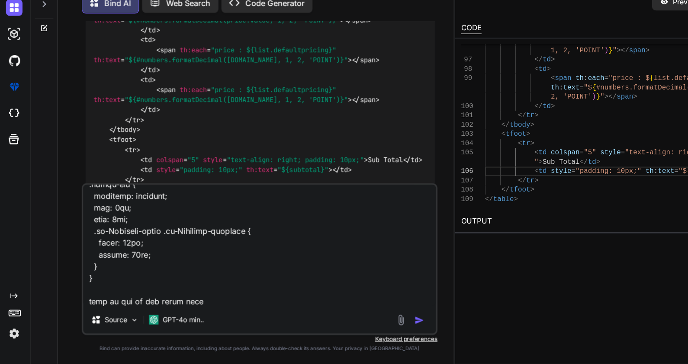
type textarea ".top-header { display: flex; .back-to-link { font-size: 14px; color: #2469bc; t…"
type textarea "x"
type textarea ".top-header { display: flex; .back-to-link { font-size: 14px; color: #2469bc; t…"
type textarea "x"
type textarea ".top-header { display: flex; .back-to-link { font-size: 14px; color: #2469bc; t…"
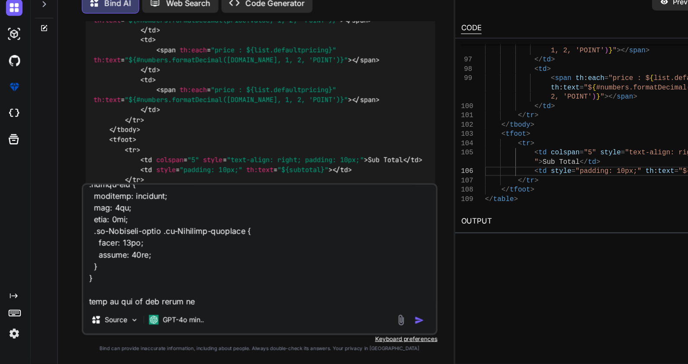
type textarea "x"
type textarea ".top-header { display: flex; .back-to-link { font-size: 14px; color: #2469bc; t…"
type textarea "x"
type textarea ".top-header { display: flex; .back-to-link { font-size: 14px; color: #2469bc; t…"
type textarea "x"
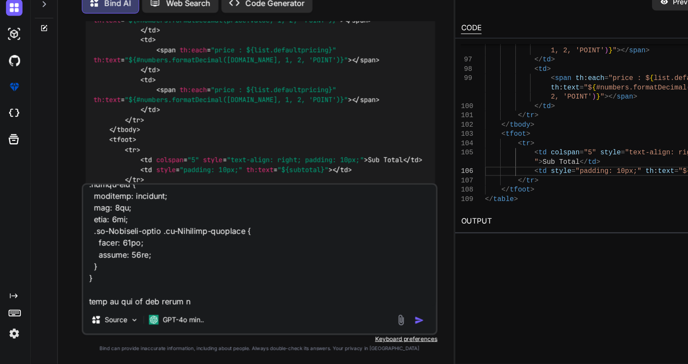
type textarea ".top-header { display: flex; .back-to-link { font-size: 14px; color: #2469bc; t…"
type textarea "x"
type textarea ".top-header { display: flex; .back-to-link { font-size: 14px; color: #2469bc; t…"
type textarea "x"
type textarea ".top-header { display: flex; .back-to-link { font-size: 14px; color: #2469bc; t…"
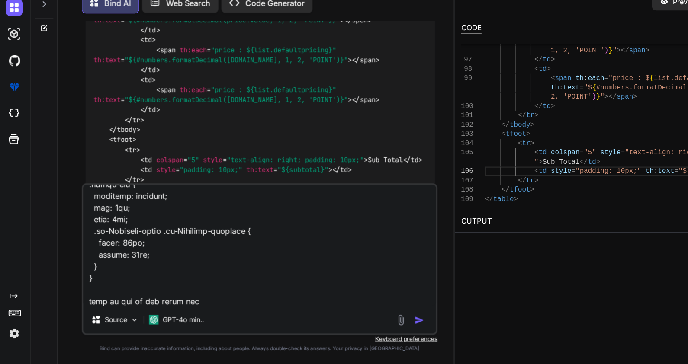
type textarea "x"
type textarea ".top-header { display: flex; .back-to-link { font-size: 14px; color: #2469bc; t…"
type textarea "x"
type textarea ".top-header { display: flex; .back-to-link { font-size: 14px; color: #2469bc; t…"
type textarea "x"
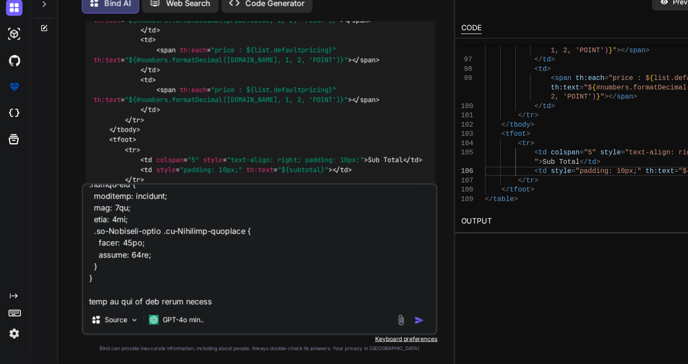
type textarea ".top-header { display: flex; .back-to-link { font-size: 14px; color: #2469bc; t…"
type textarea "x"
type textarea ".top-header { display: flex; .back-to-link { font-size: 14px; color: #2469bc; t…"
type textarea "x"
type textarea ".top-header { display: flex; .back-to-link { font-size: 14px; color: #2469bc; t…"
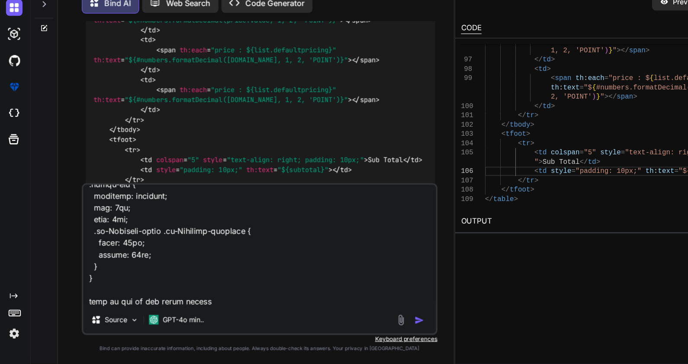
type textarea "x"
type textarea ".top-header { display: flex; .back-to-link { font-size: 14px; color: #2469bc; t…"
type textarea "x"
type textarea ".top-header { display: flex; .back-to-link { font-size: 14px; color: #2469bc; t…"
type textarea "x"
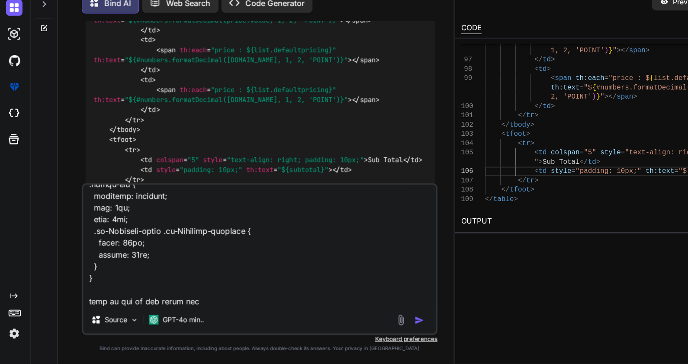
type textarea ".top-header { display: flex; .back-to-link { font-size: 14px; color: #2469bc; t…"
type textarea "x"
type textarea ".top-header { display: flex; .back-to-link { font-size: 14px; color: #2469bc; t…"
type textarea "x"
type textarea ".top-header { display: flex; .back-to-link { font-size: 14px; color: #2469bc; t…"
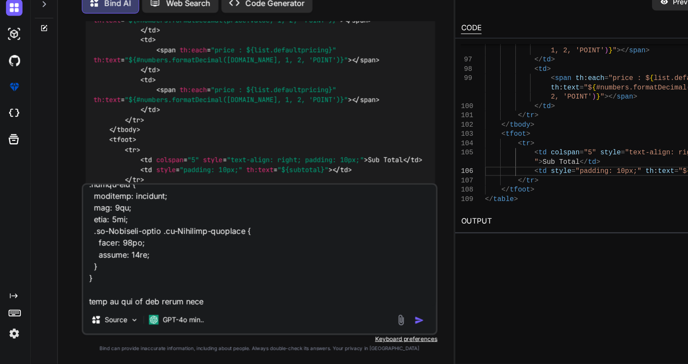
type textarea "x"
type textarea ".top-header { display: flex; .back-to-link { font-size: 14px; color: #2469bc; t…"
type textarea "x"
type textarea ".top-header { display: flex; .back-to-link { font-size: 14px; color: #2469bc; t…"
type textarea "x"
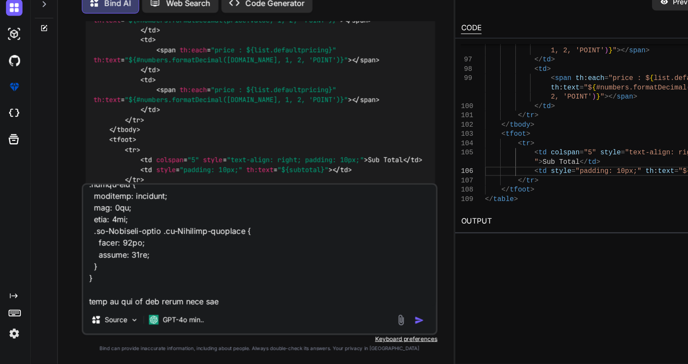
type textarea ".top-header { display: flex; .back-to-link { font-size: 14px; color: #2469bc; t…"
type textarea "x"
type textarea ".top-header { display: flex; .back-to-link { font-size: 14px; color: #2469bc; t…"
type textarea "x"
type textarea ".top-header { display: flex; .back-to-link { font-size: 14px; color: #2469bc; t…"
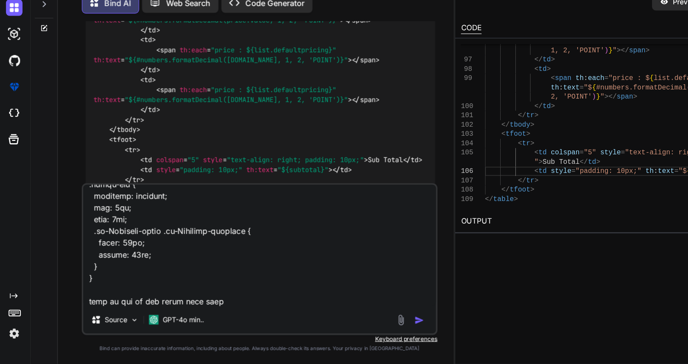
type textarea "x"
type textarea ".top-header { display: flex; .back-to-link { font-size: 14px; color: #2469bc; t…"
type textarea "x"
type textarea ".top-header { display: flex; .back-to-link { font-size: 14px; color: #2469bc; t…"
type textarea "x"
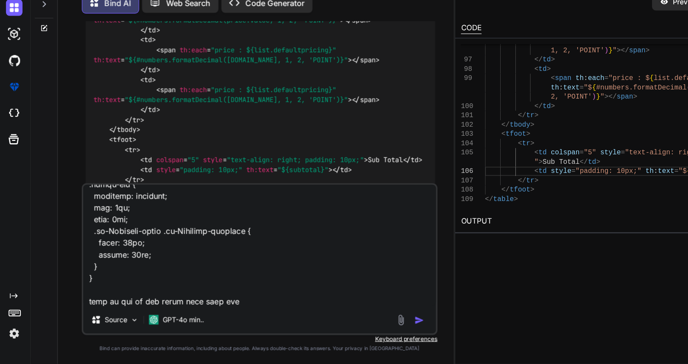
type textarea ".top-header { display: flex; .back-to-link { font-size: 14px; color: #2469bc; t…"
type textarea "x"
type textarea ".top-header { display: flex; .back-to-link { font-size: 14px; color: #2469bc; t…"
type textarea "x"
type textarea ".top-header { display: flex; .back-to-link { font-size: 14px; color: #2469bc; t…"
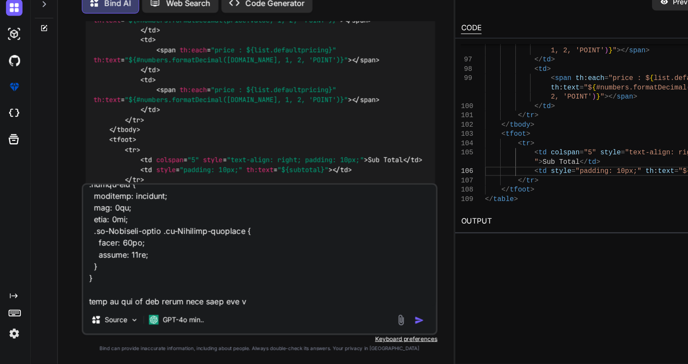
type textarea "x"
type textarea ".top-header { display: flex; .back-to-link { font-size: 14px; color: #2469bc; t…"
type textarea "x"
type textarea ".top-header { display: flex; .back-to-link { font-size: 14px; color: #2469bc; t…"
type textarea "x"
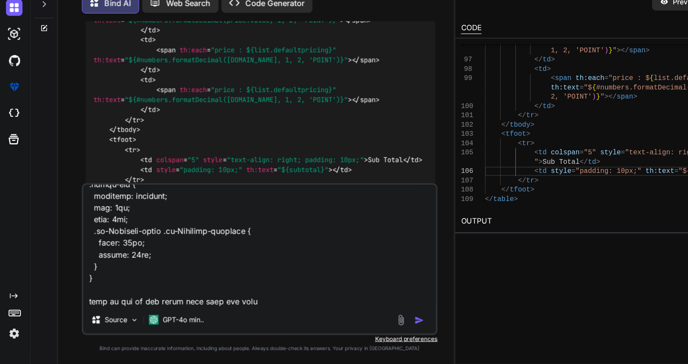
type textarea ".top-header { display: flex; .back-to-link { font-size: 14px; color: #2469bc; t…"
type textarea "x"
type textarea ".top-header { display: flex; .back-to-link { font-size: 14px; color: #2469bc; t…"
type textarea "x"
type textarea ".top-header { display: flex; .back-to-link { font-size: 14px; color: #2469bc; t…"
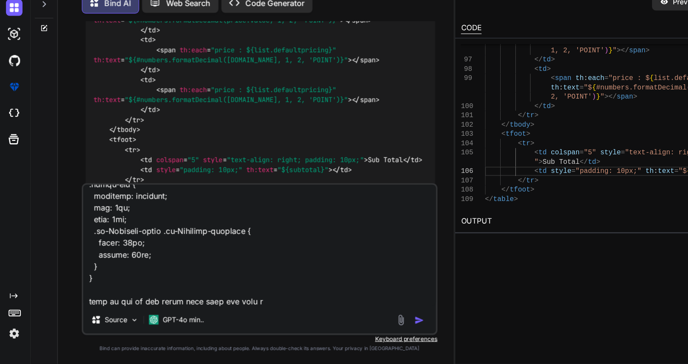
type textarea "x"
type textarea ".top-header { display: flex; .back-to-link { font-size: 14px; color: #2469bc; t…"
type textarea "x"
type textarea ".top-header { display: flex; .back-to-link { font-size: 14px; color: #2469bc; t…"
type textarea "x"
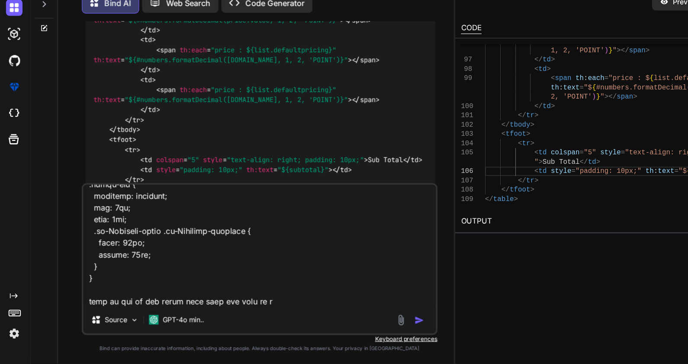
type textarea ".top-header { display: flex; .back-to-link { font-size: 14px; color: #2469bc; t…"
type textarea "x"
type textarea ".top-header { display: flex; .back-to-link { font-size: 14px; color: #2469bc; t…"
type textarea "x"
type textarea ".top-header { display: flex; .back-to-link { font-size: 14px; color: #2469bc; t…"
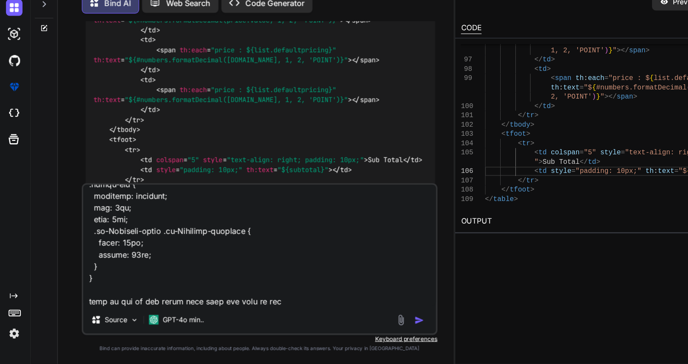
type textarea "x"
type textarea ".top-header { display: flex; .back-to-link { font-size: 14px; color: #2469bc; t…"
type textarea "x"
type textarea ".top-header { display: flex; .back-to-link { font-size: 14px; color: #2469bc; t…"
type textarea "x"
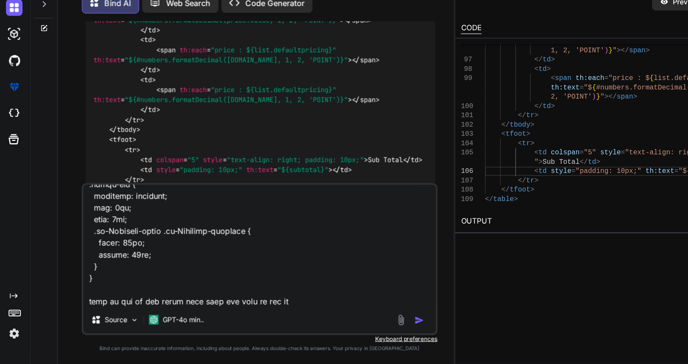
type textarea ".top-header { display: flex; .back-to-link { font-size: 14px; color: #2469bc; t…"
type textarea "x"
type textarea ".top-header { display: flex; .back-to-link { font-size: 14px; color: #2469bc; t…"
type textarea "x"
type textarea ".top-header { display: flex; .back-to-link { font-size: 14px; color: #2469bc; t…"
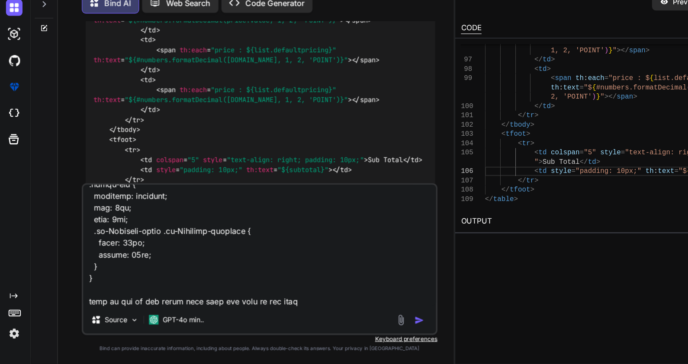
type textarea "x"
type textarea ".top-header { display: flex; .back-to-link { font-size: 14px; color: #2469bc; t…"
type textarea "x"
type textarea ".top-header { display: flex; .back-to-link { font-size: 14px; color: #2469bc; t…"
type textarea "x"
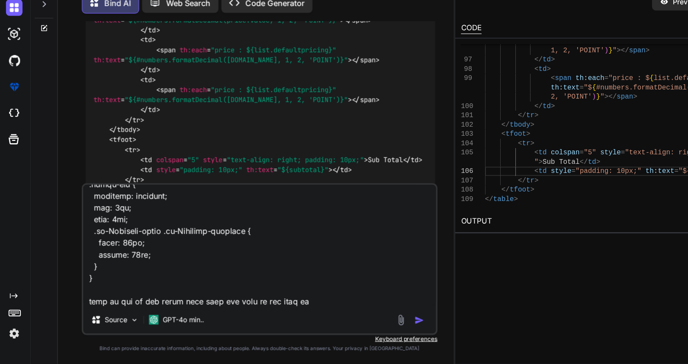
type textarea ".top-header { display: flex; .back-to-link { font-size: 14px; color: #2469bc; t…"
type textarea "x"
type textarea ".top-header { display: flex; .back-to-link { font-size: 14px; color: #2469bc; t…"
type textarea "x"
type textarea ".top-header { display: flex; .back-to-link { font-size: 14px; color: #2469bc; t…"
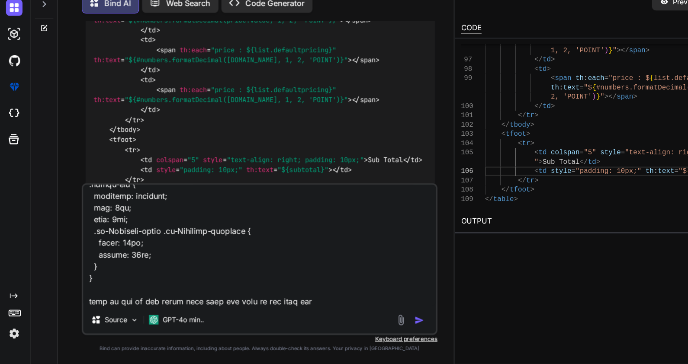
type textarea "x"
type textarea ".top-header { display: flex; .back-to-link { font-size: 14px; color: #2469bc; t…"
type textarea "x"
type textarea ".top-header { display: flex; .back-to-link { font-size: 14px; color: #2469bc; t…"
type textarea "x"
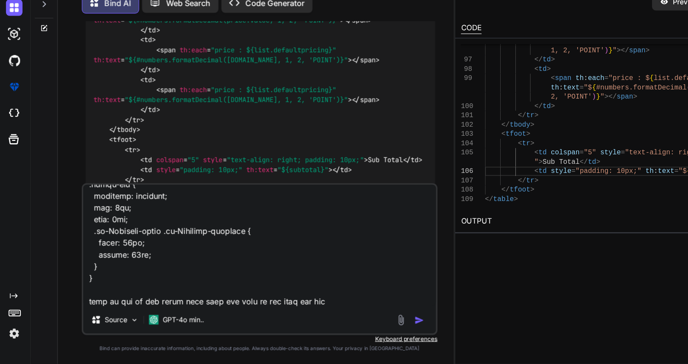
type textarea ".top-header { display: flex; .back-to-link { font-size: 14px; color: #2469bc; t…"
type textarea "x"
type textarea ".top-header { display: flex; .back-to-link { font-size: 14px; color: #2469bc; t…"
type textarea "x"
type textarea ".top-header { display: flex; .back-to-link { font-size: 14px; color: #2469bc; t…"
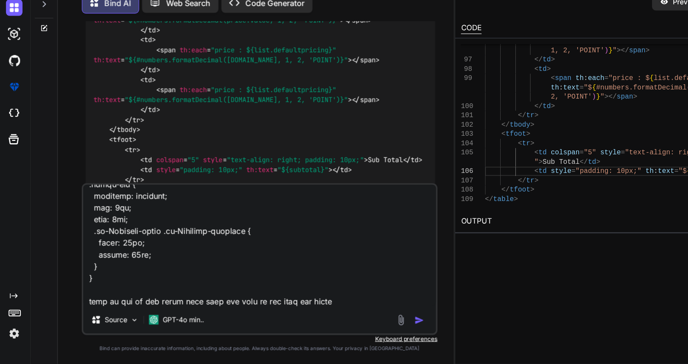
type textarea "x"
type textarea ".top-header { display: flex; .back-to-link { font-size: 14px; color: #2469bc; t…"
type textarea "x"
type textarea ".top-header { display: flex; .back-to-link { font-size: 14px; color: #2469bc; t…"
type textarea "x"
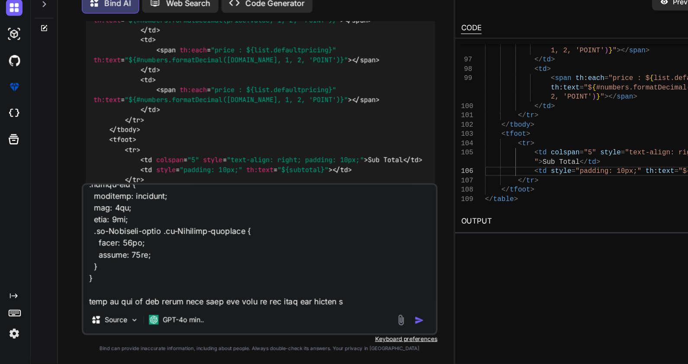
type textarea ".top-header { display: flex; .back-to-link { font-size: 14px; color: #2469bc; t…"
type textarea "x"
type textarea ".top-header { display: flex; .back-to-link { font-size: 14px; color: #2469bc; t…"
type textarea "x"
type textarea ".top-header { display: flex; .back-to-link { font-size: 14px; color: #2469bc; t…"
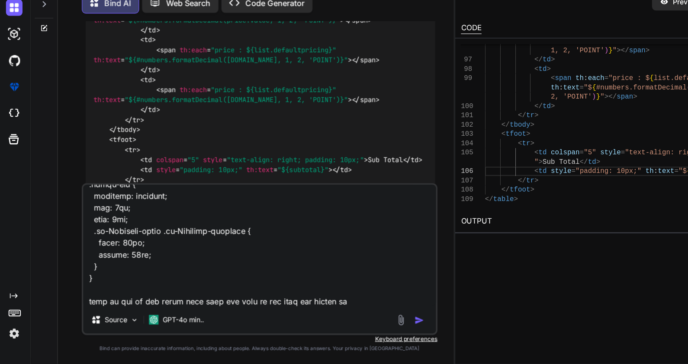
type textarea "x"
type textarea ".top-header { display: flex; .back-to-link { font-size: 14px; color: #2469bc; t…"
type textarea "x"
type textarea ".top-header { display: flex; .back-to-link { font-size: 14px; color: #2469bc; t…"
type textarea "x"
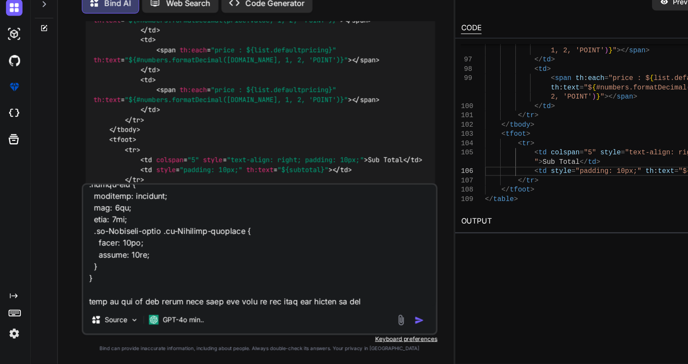
type textarea ".top-header { display: flex; .back-to-link { font-size: 14px; color: #2469bc; t…"
type textarea "x"
type textarea ".top-header { display: flex; .back-to-link { font-size: 14px; color: #2469bc; t…"
type textarea "x"
type textarea ".top-header { display: flex; .back-to-link { font-size: 14px; color: #2469bc; t…"
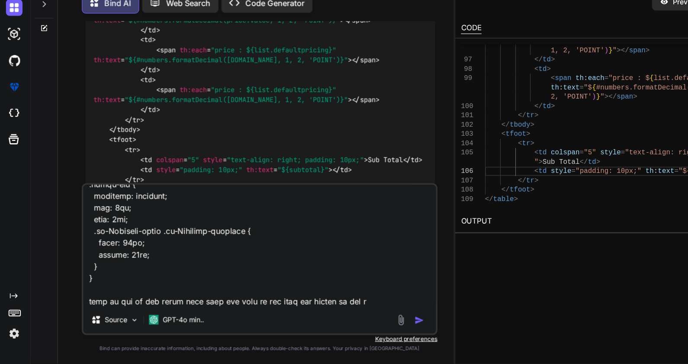
type textarea "x"
type textarea ".top-header { display: flex; .back-to-link { font-size: 14px; color: #2469bc; t…"
type textarea "x"
type textarea ".top-header { display: flex; .back-to-link { font-size: 14px; color: #2469bc; t…"
type textarea "x"
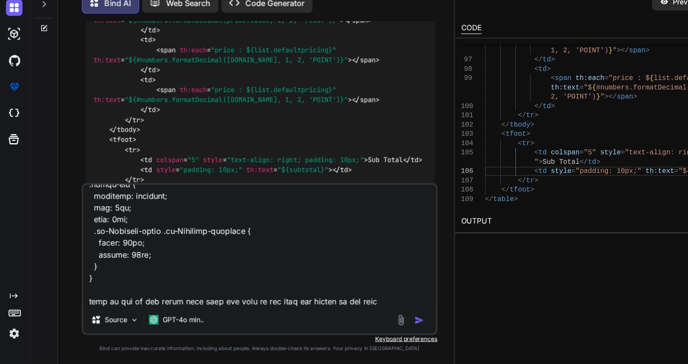
type textarea ".top-header { display: flex; .back-to-link { font-size: 14px; color: #2469bc; t…"
type textarea "x"
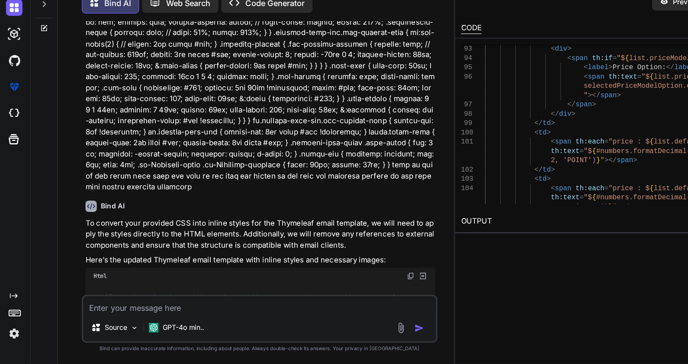
scroll to position [6449, 0]
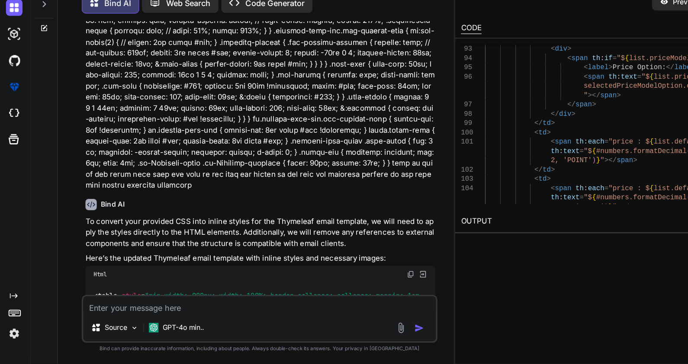
click at [362, 281] on img at bounding box center [363, 284] width 7 height 7
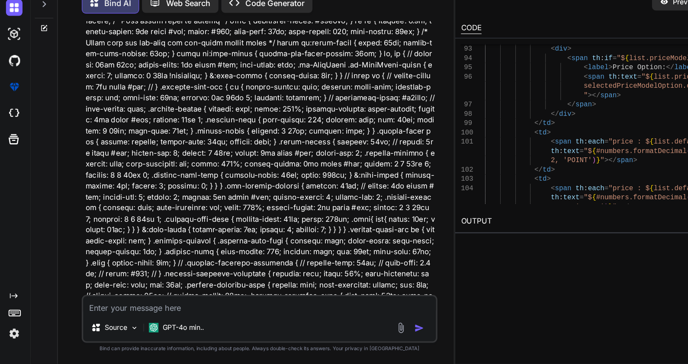
scroll to position [5730, 0]
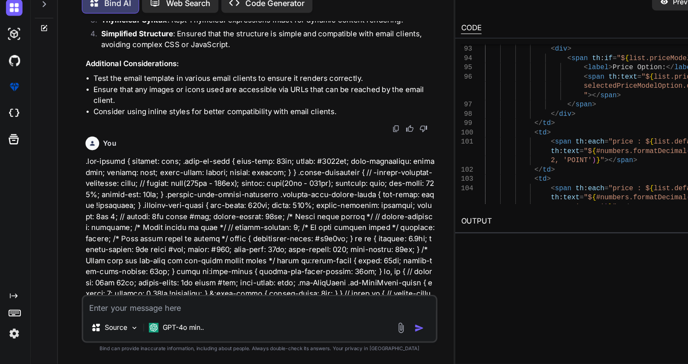
click at [39, 64] on icon at bounding box center [38, 67] width 7 height 7
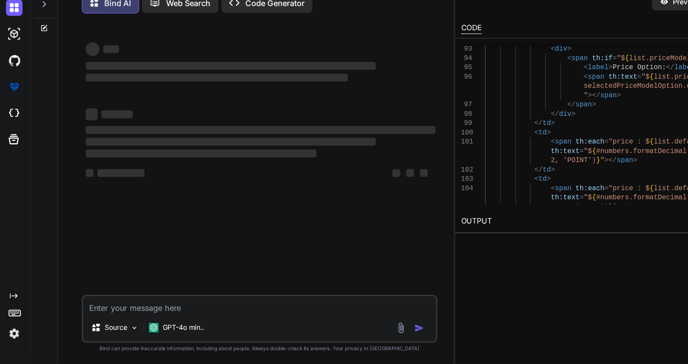
scroll to position [0, 0]
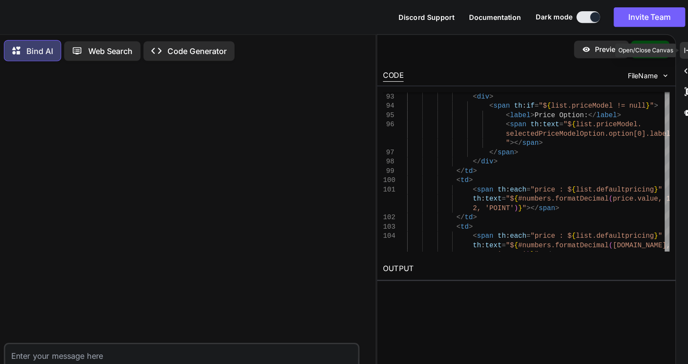
click at [676, 42] on icon "Created with Pixso." at bounding box center [677, 45] width 8 height 8
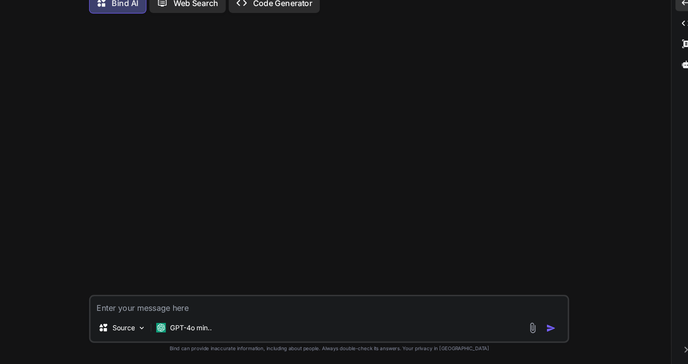
click at [210, 315] on textarea at bounding box center [360, 312] width 422 height 16
click at [540, 328] on img at bounding box center [539, 332] width 10 height 10
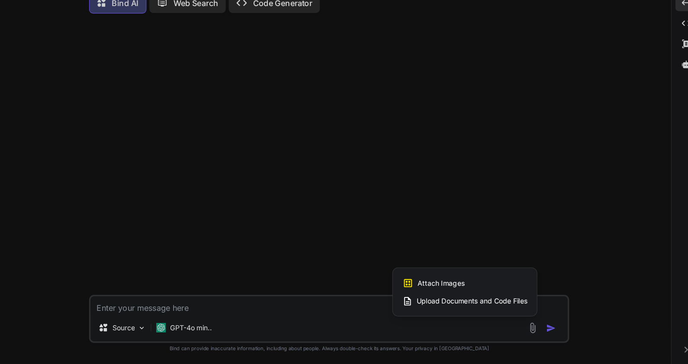
click at [492, 306] on span "Upload Documents and Code Files" at bounding box center [486, 308] width 98 height 9
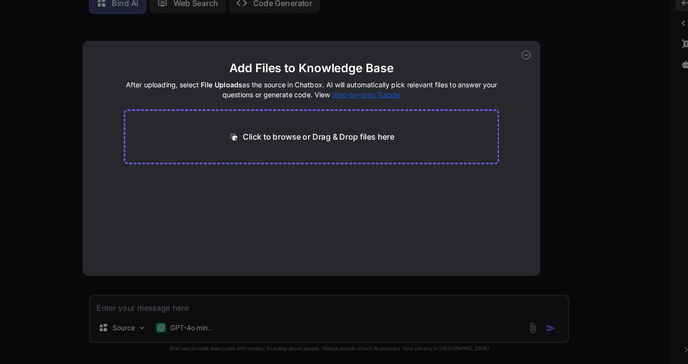
click at [395, 164] on p "Click to browse or Drag & Drop files here" at bounding box center [350, 163] width 134 height 10
click at [353, 209] on main "Add Files to Knowledge Base After uploading, select File Uploads as the source …" at bounding box center [343, 191] width 331 height 190
click at [347, 217] on main "Add Files to Knowledge Base After uploading, select File Uploads as the source …" at bounding box center [343, 191] width 331 height 190
click at [372, 174] on div "Click to browse or Drag & Drop files here" at bounding box center [343, 163] width 331 height 48
click at [536, 89] on icon at bounding box center [534, 91] width 8 height 8
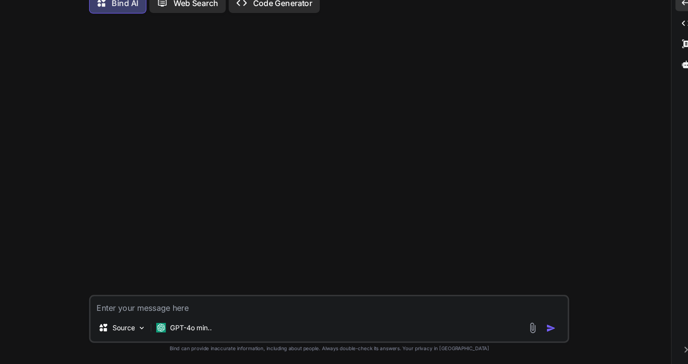
click at [538, 334] on img at bounding box center [539, 332] width 10 height 10
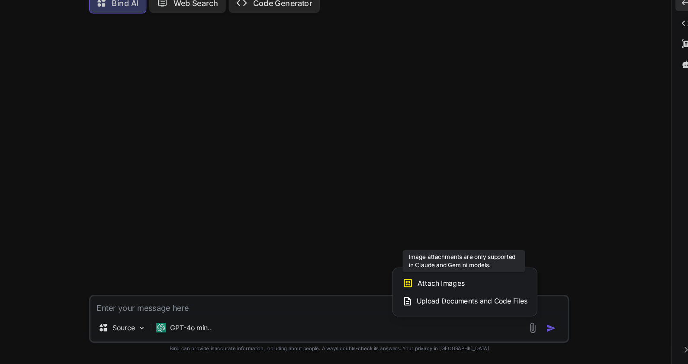
click at [474, 291] on span "Attach Images" at bounding box center [459, 292] width 42 height 9
click at [427, 295] on icon at bounding box center [430, 293] width 10 height 10
